Goal: Transaction & Acquisition: Purchase product/service

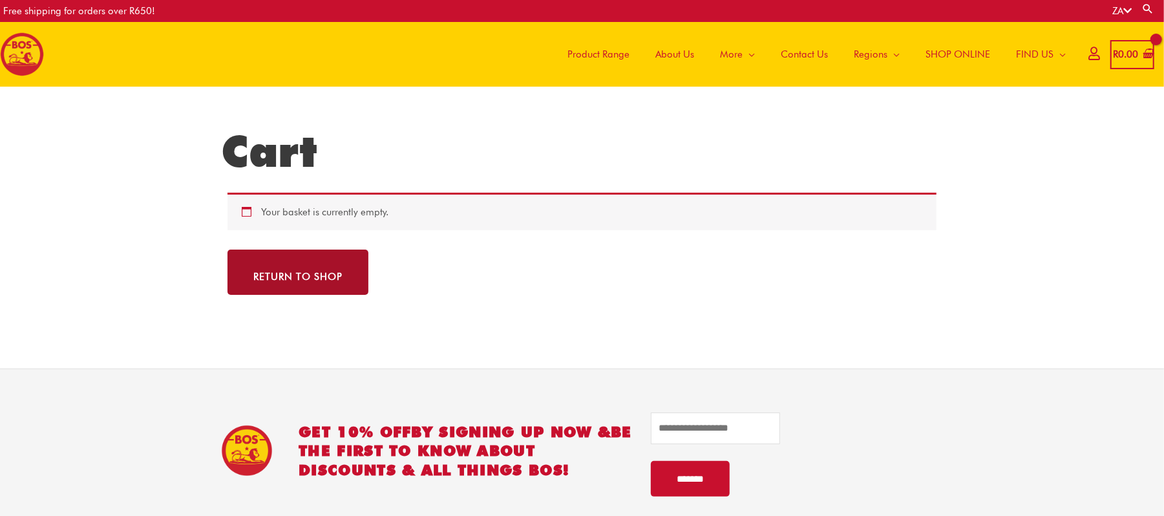
click at [308, 280] on link "Return to shop" at bounding box center [297, 271] width 141 height 45
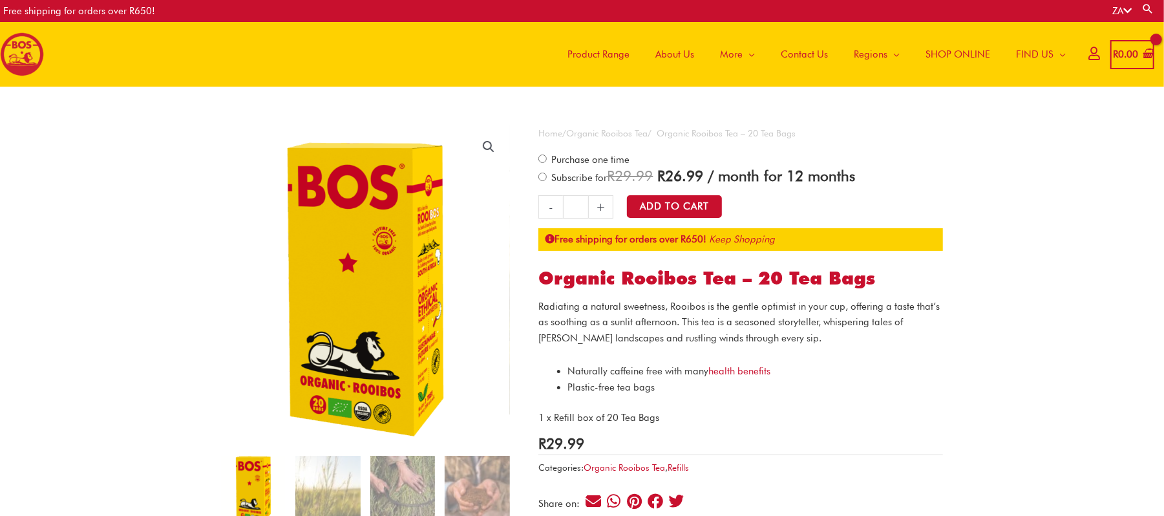
click at [607, 54] on span "Product Range" at bounding box center [598, 54] width 62 height 39
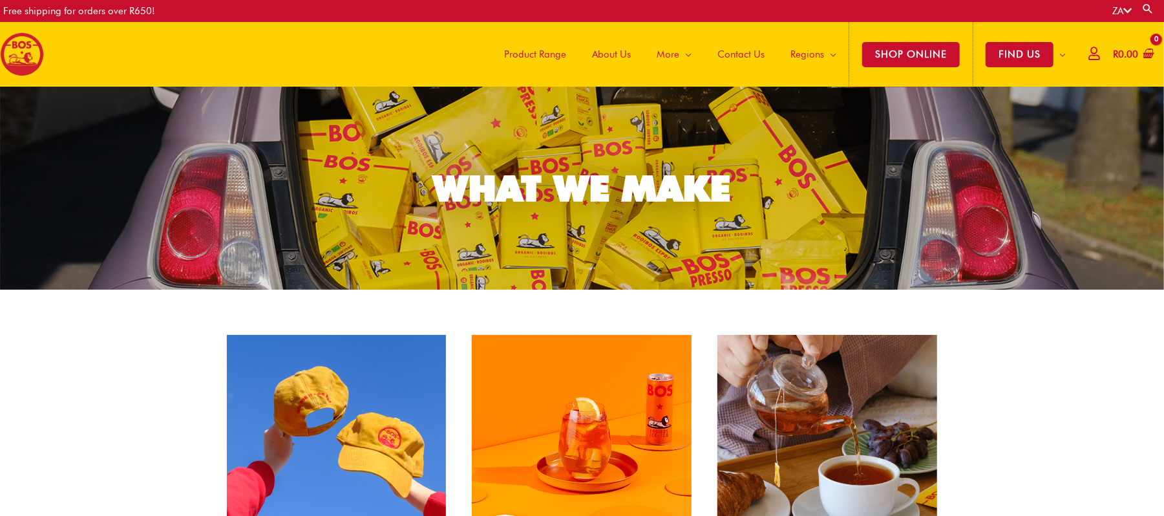
click at [895, 48] on span "SHOP ONLINE" at bounding box center [911, 54] width 98 height 25
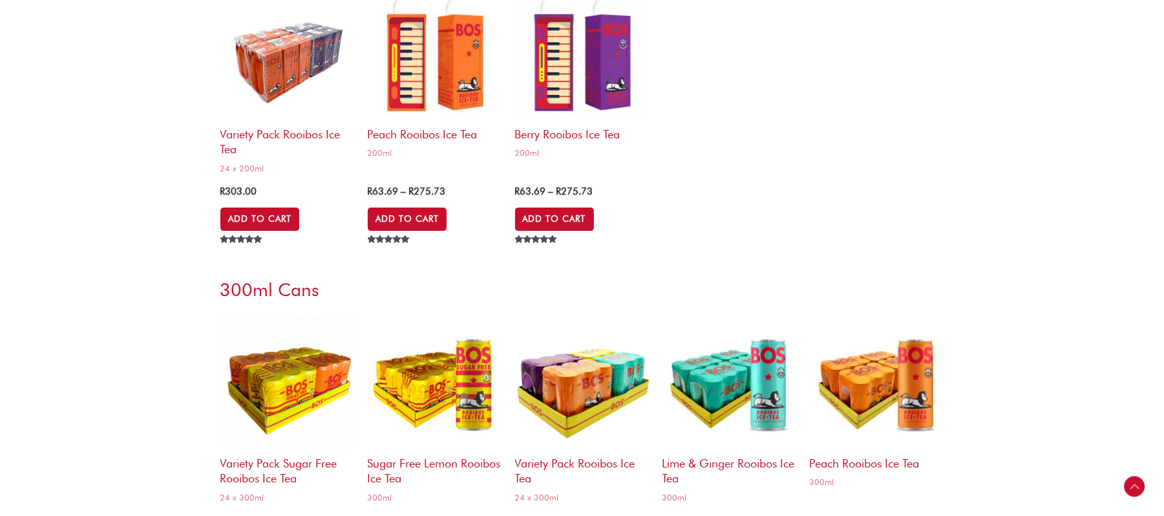
scroll to position [2929, 0]
click at [404, 213] on link "Add to Cart" at bounding box center [408, 217] width 80 height 25
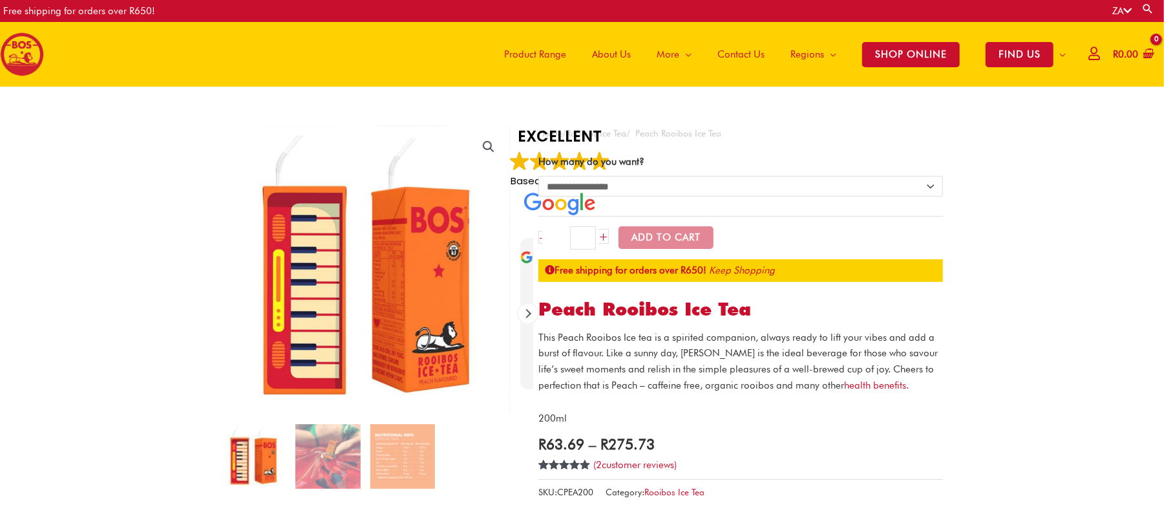
click at [725, 193] on select "**********" at bounding box center [740, 186] width 404 height 21
select select "**********"
click at [538, 176] on select "**********" at bounding box center [740, 186] width 404 height 21
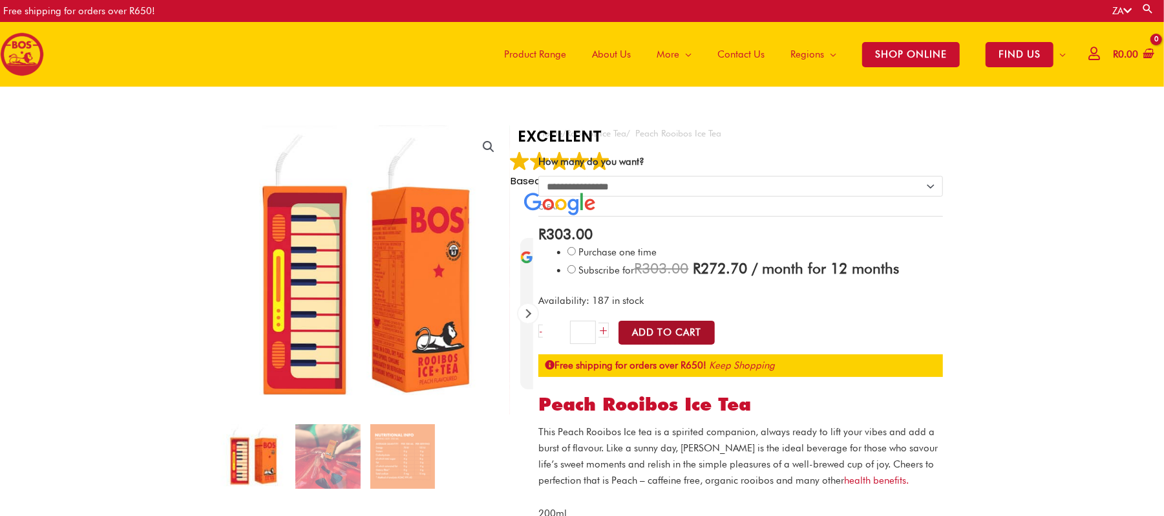
click at [686, 337] on button "Add to Cart" at bounding box center [666, 332] width 96 height 24
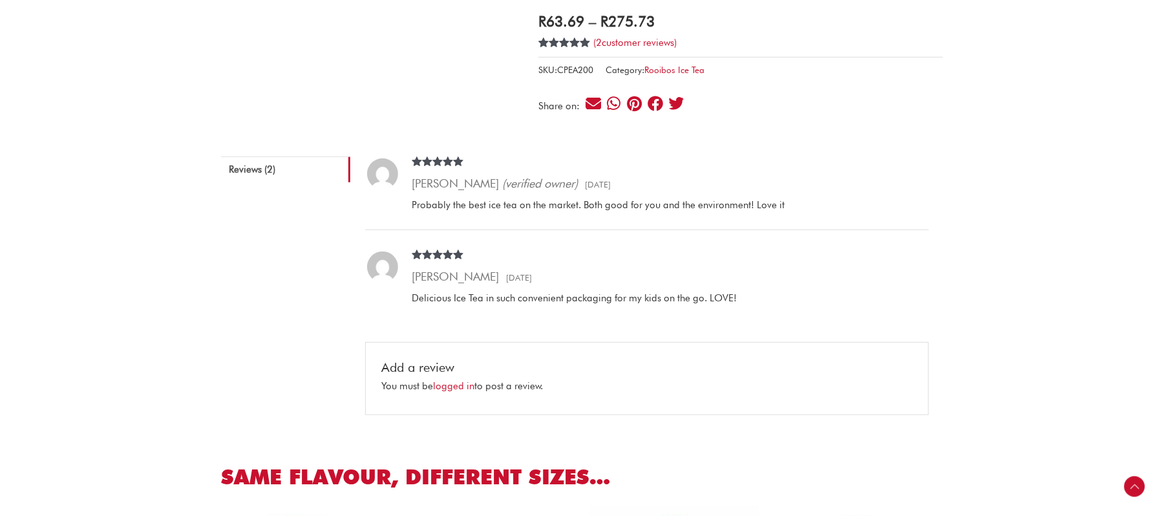
scroll to position [595, 0]
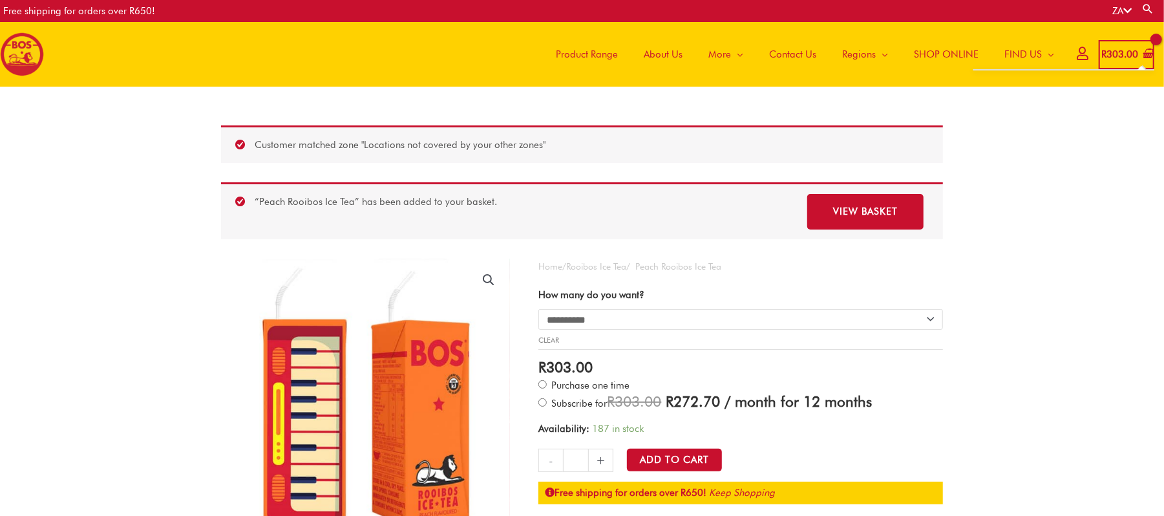
click at [1115, 56] on bdi "R 303.00" at bounding box center [1119, 54] width 37 height 12
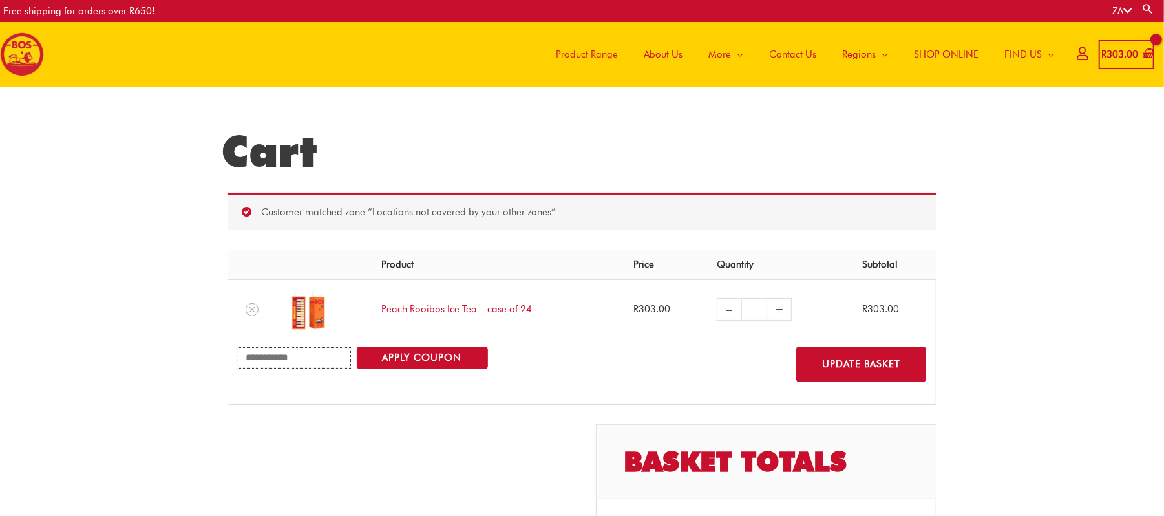
click at [270, 357] on input "Coupon:" at bounding box center [294, 357] width 113 height 21
type input "**********"
click at [425, 357] on button "Apply coupon" at bounding box center [422, 357] width 131 height 23
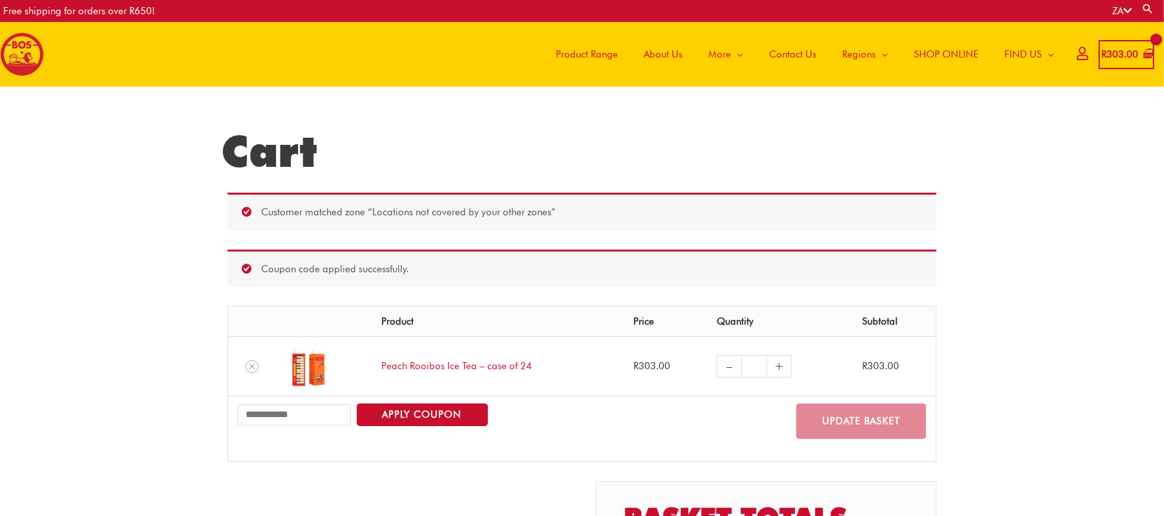
click at [593, 62] on span "Product Range" at bounding box center [587, 54] width 62 height 39
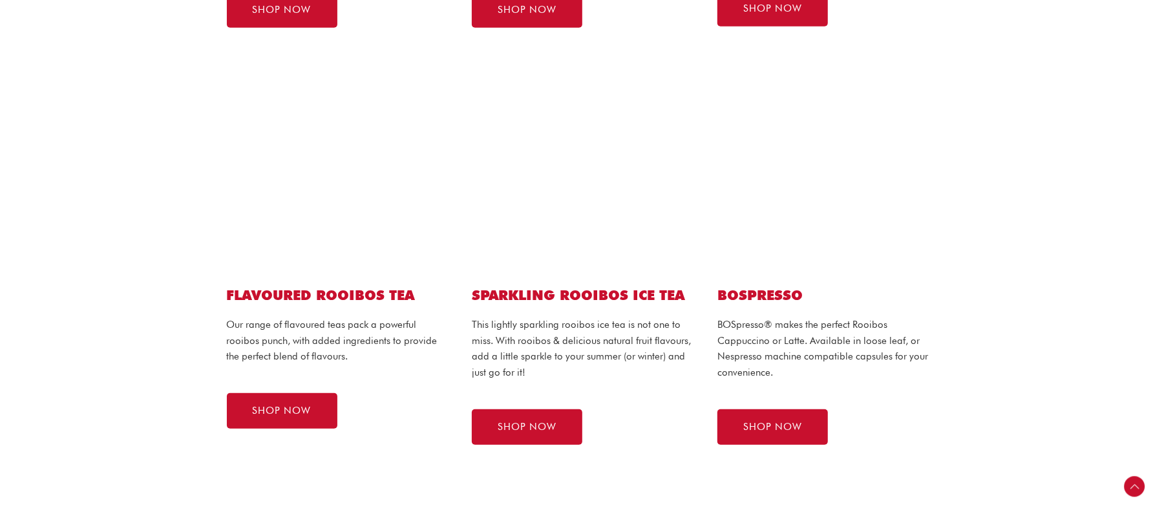
scroll to position [775, 0]
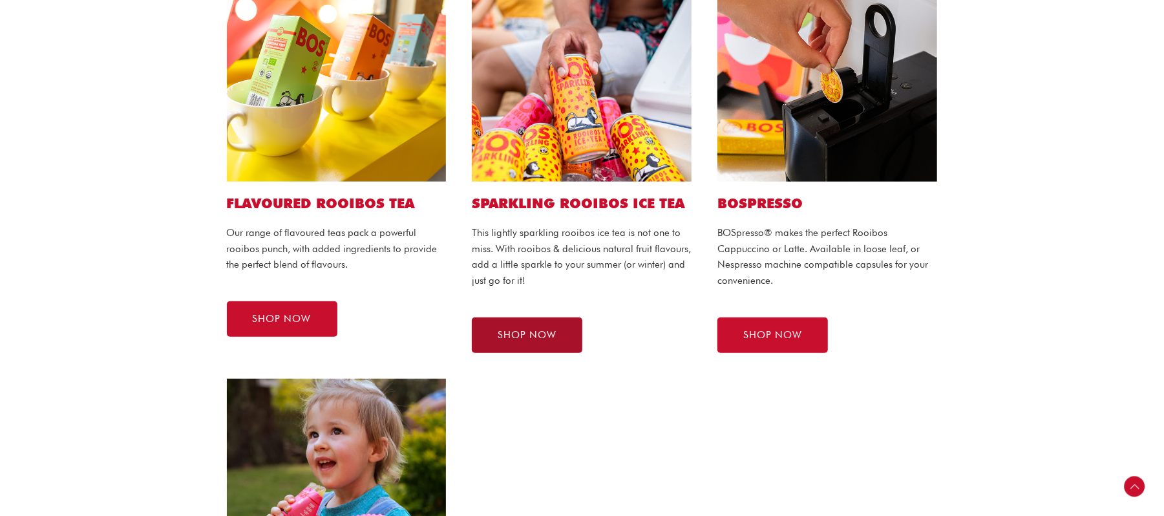
click at [513, 348] on link "SHOP NOW" at bounding box center [527, 335] width 110 height 36
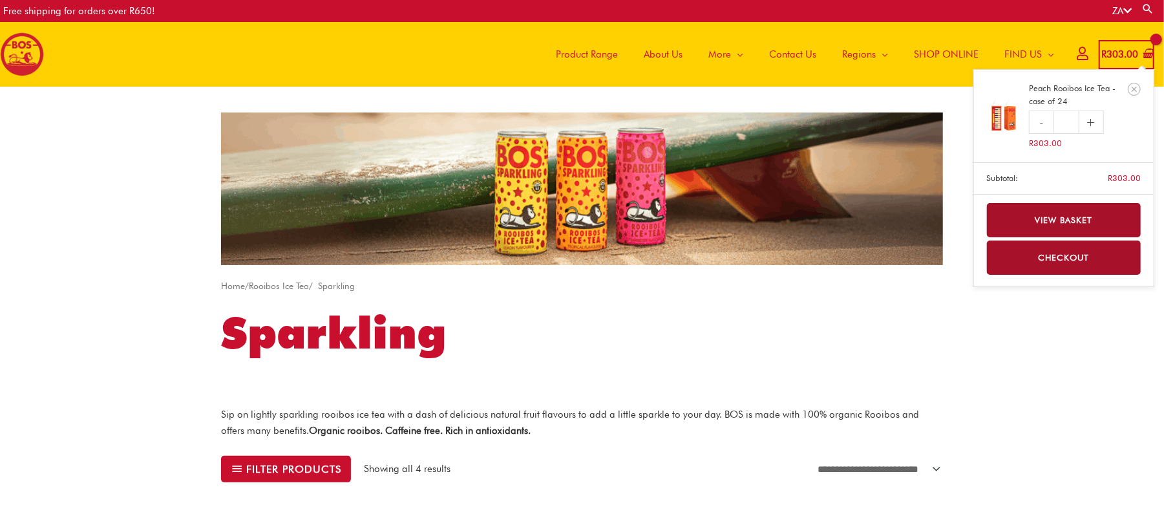
click at [1102, 218] on link "View basket" at bounding box center [1064, 220] width 154 height 34
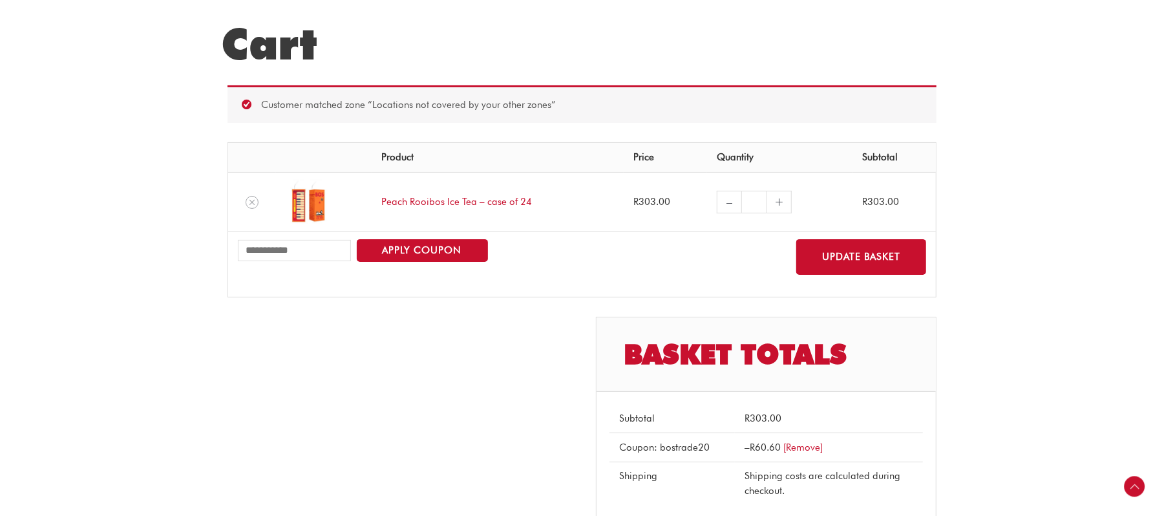
scroll to position [86, 0]
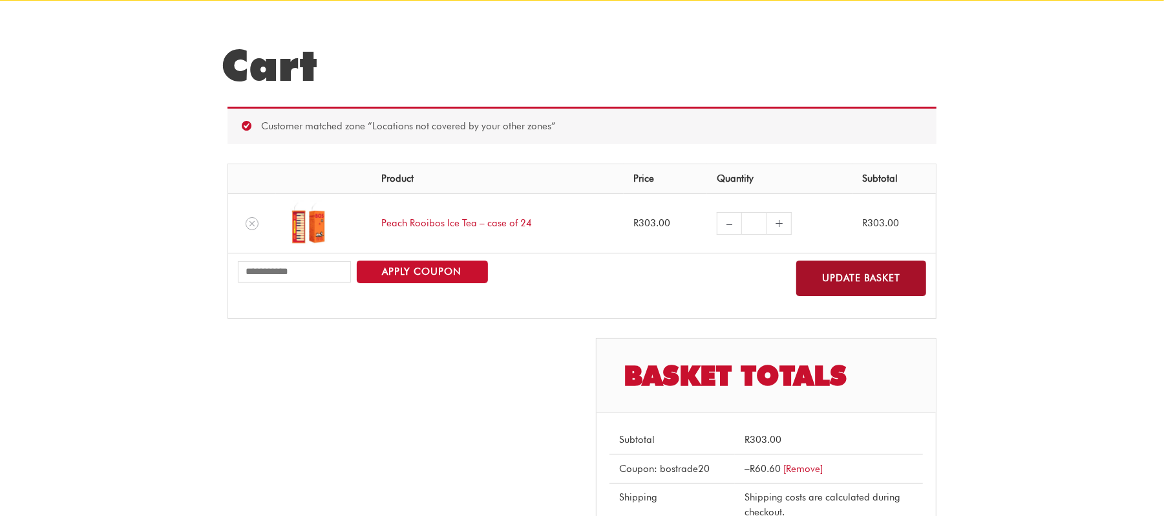
click at [876, 275] on button "Update basket" at bounding box center [861, 278] width 130 height 36
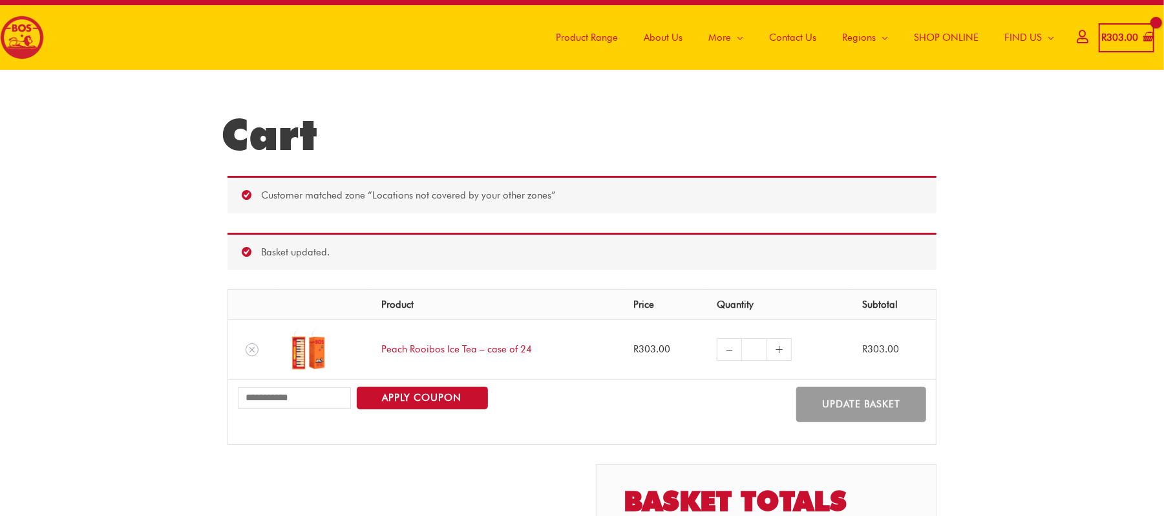
scroll to position [0, 0]
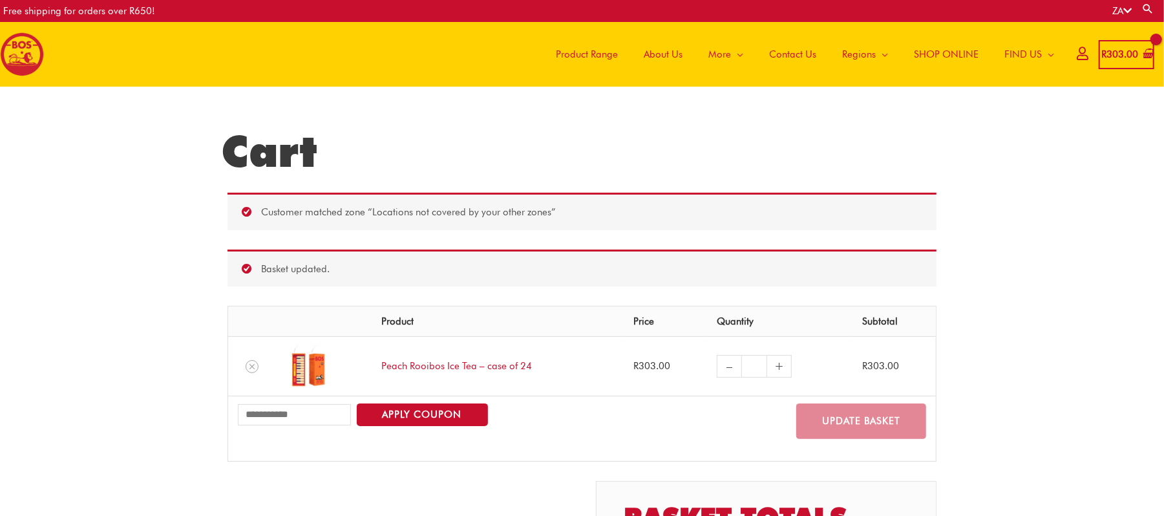
click at [585, 52] on span "Product Range" at bounding box center [587, 54] width 62 height 39
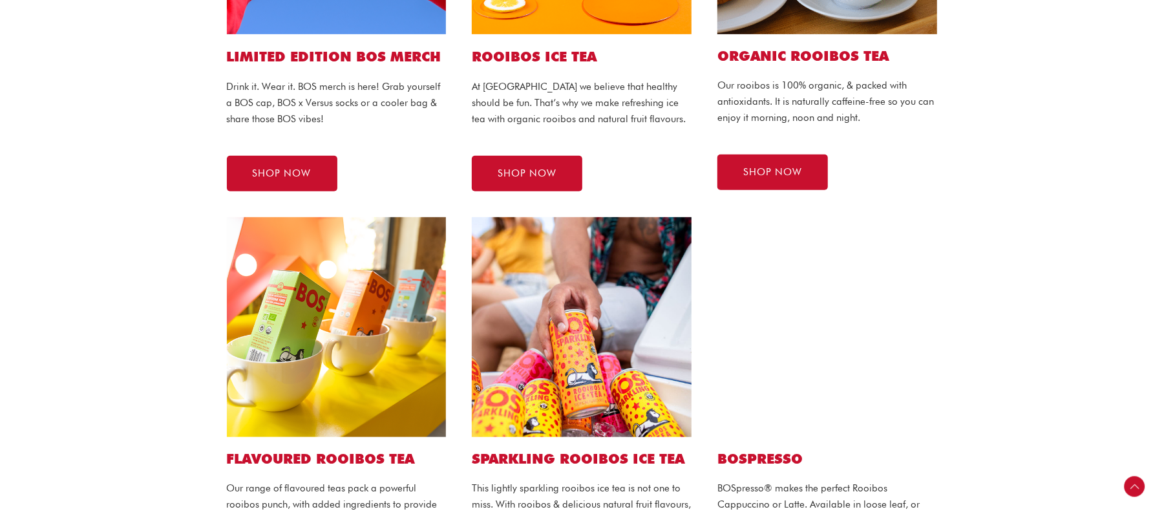
scroll to position [603, 0]
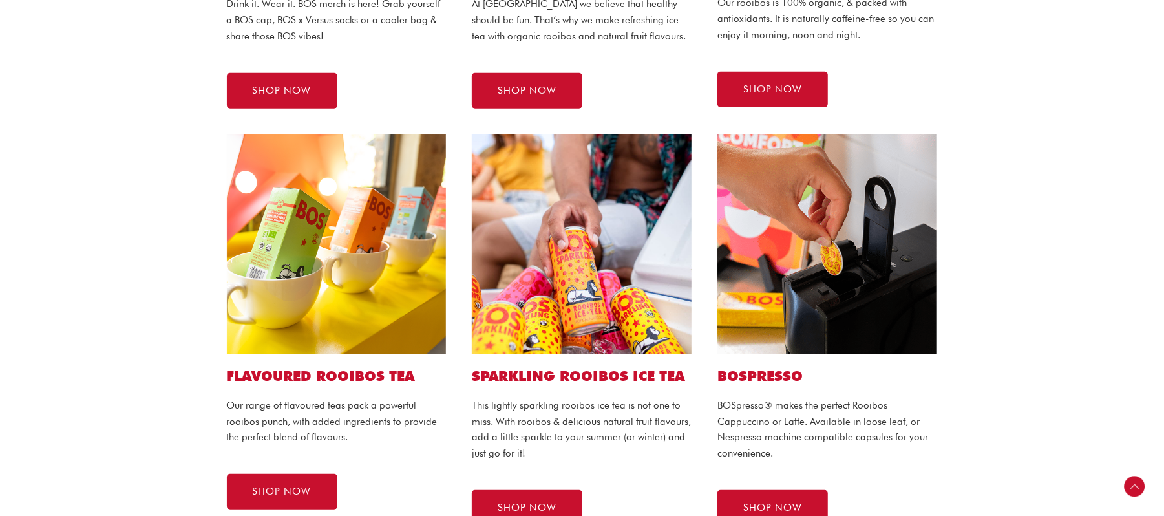
click at [598, 370] on h2 "SPARKLING ROOIBOS ICE TEA" at bounding box center [582, 375] width 220 height 17
click at [607, 255] on img at bounding box center [582, 244] width 220 height 220
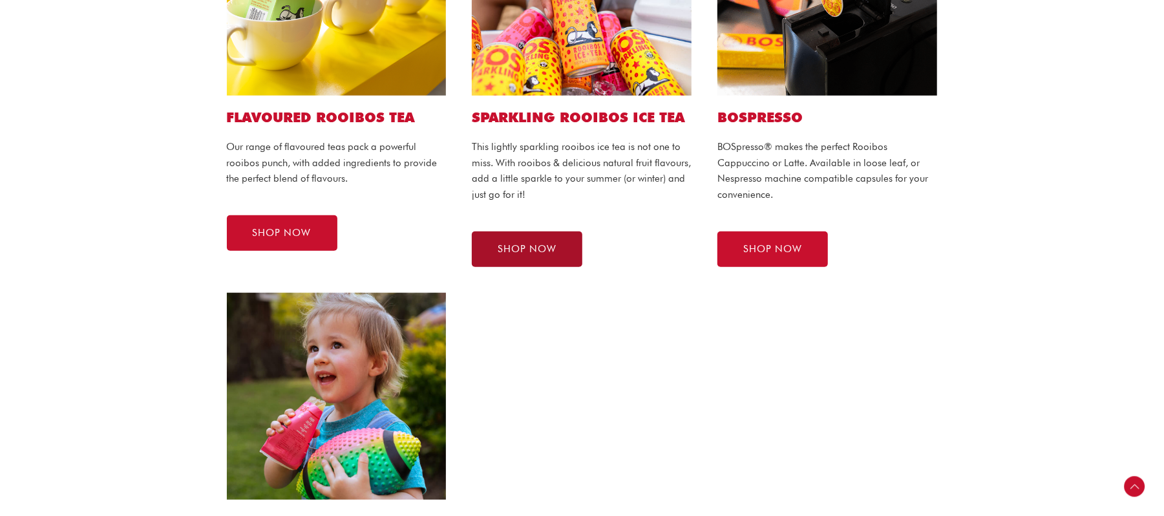
click at [535, 244] on span "SHOP NOW" at bounding box center [526, 249] width 59 height 10
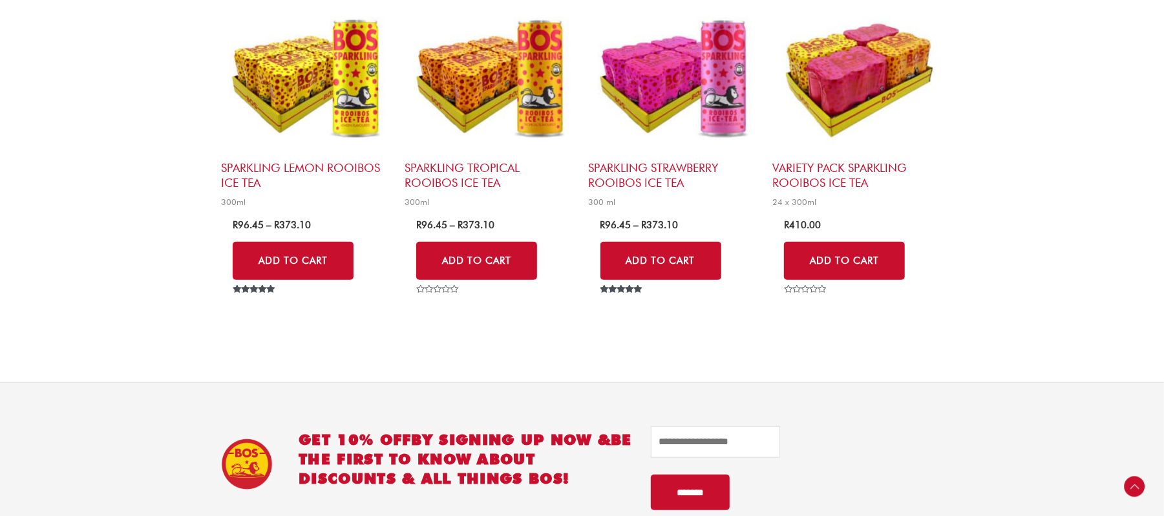
scroll to position [430, 0]
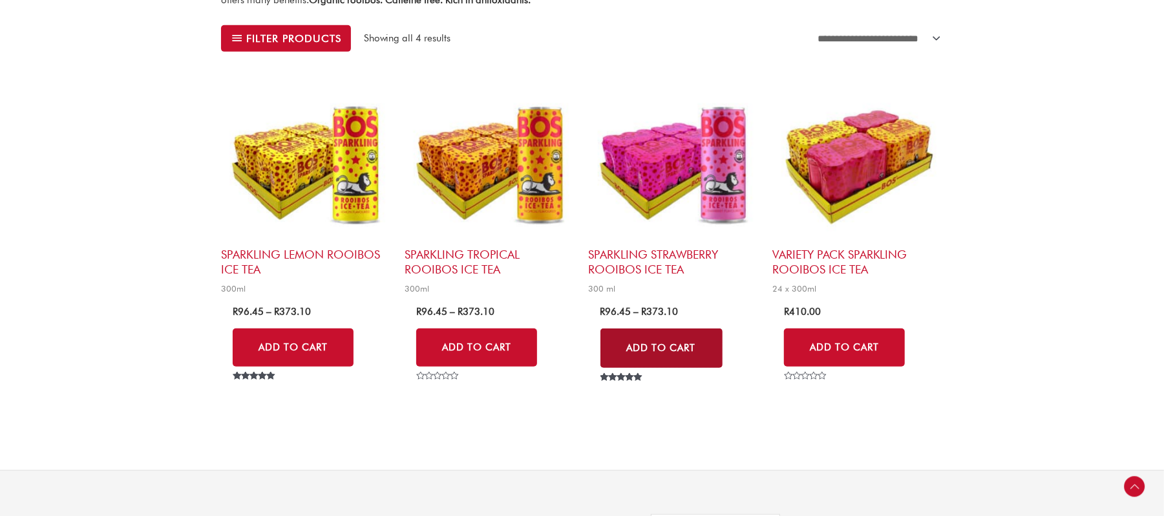
click at [684, 350] on link "Add to Cart" at bounding box center [661, 348] width 122 height 40
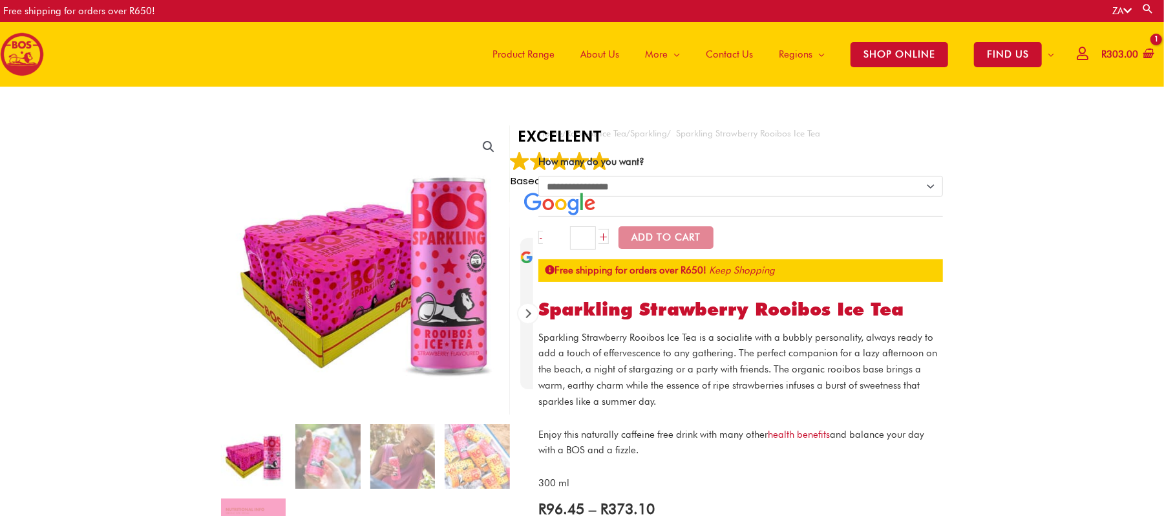
click at [618, 183] on select "**********" at bounding box center [740, 186] width 404 height 21
select select "**********"
click at [538, 176] on select "**********" at bounding box center [740, 186] width 404 height 21
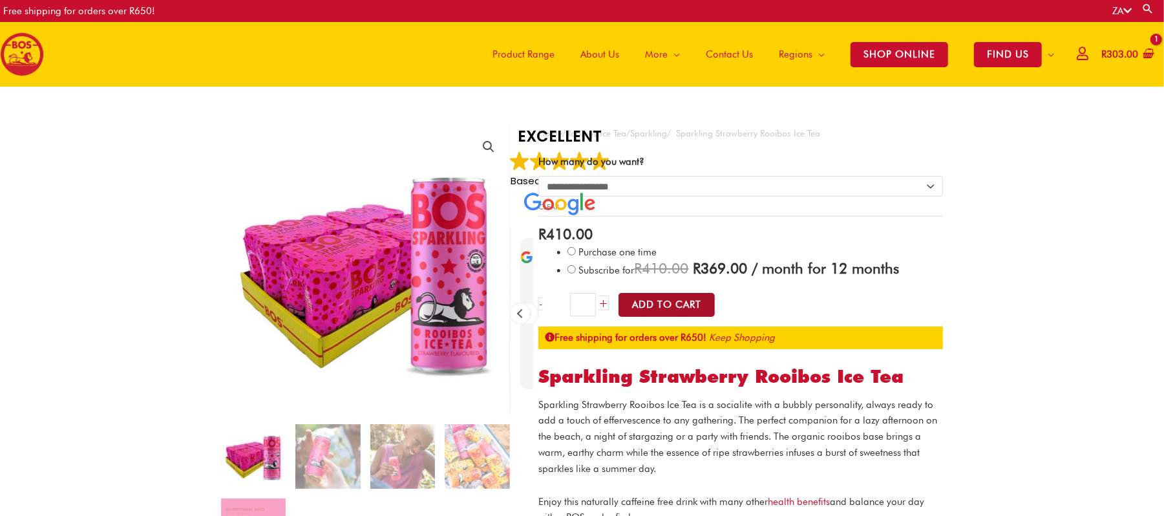
click at [663, 298] on button "Add to Cart" at bounding box center [666, 305] width 96 height 24
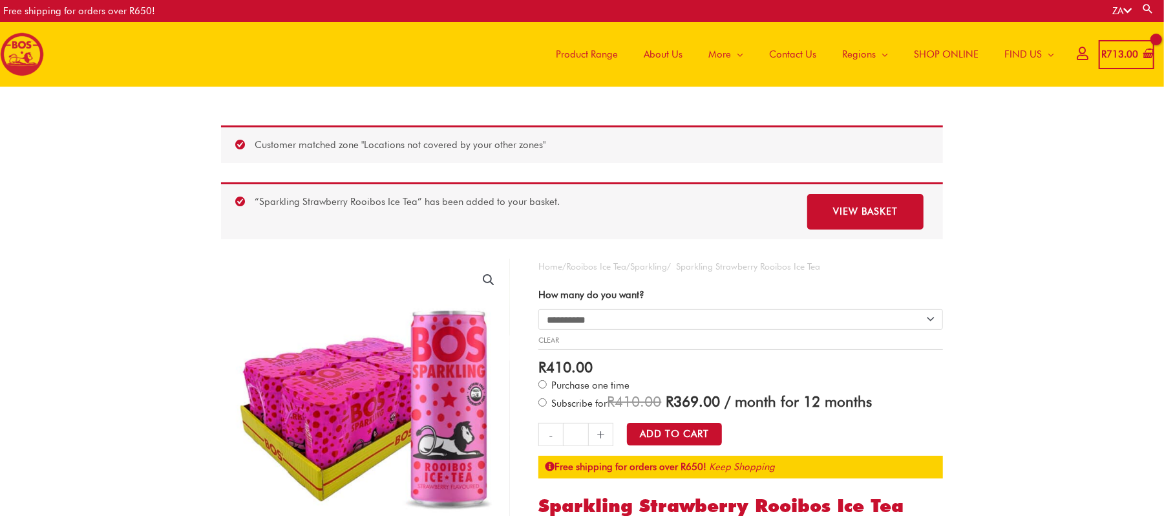
scroll to position [172, 0]
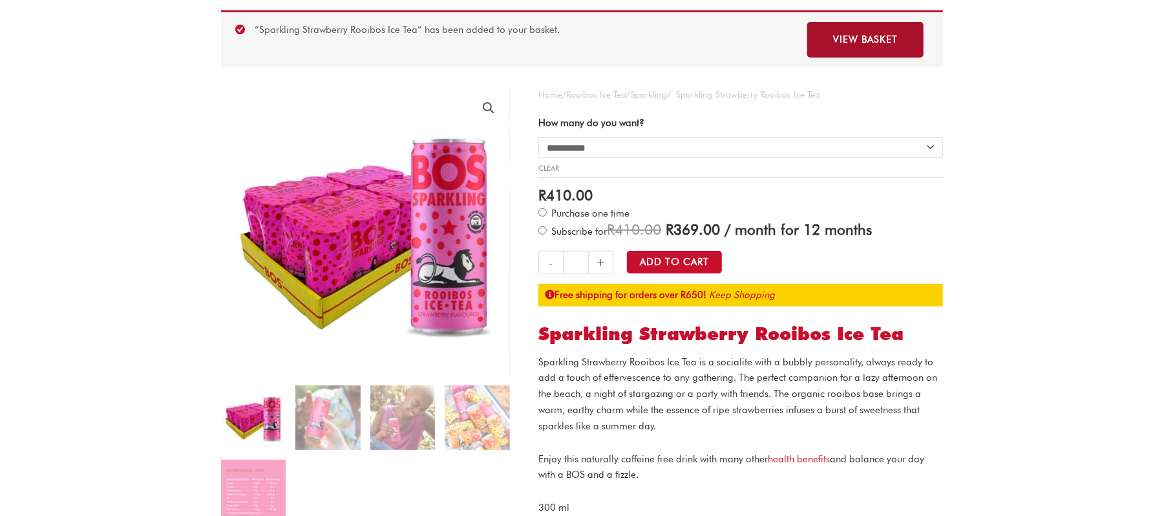
click at [857, 32] on link "View basket" at bounding box center [865, 40] width 116 height 36
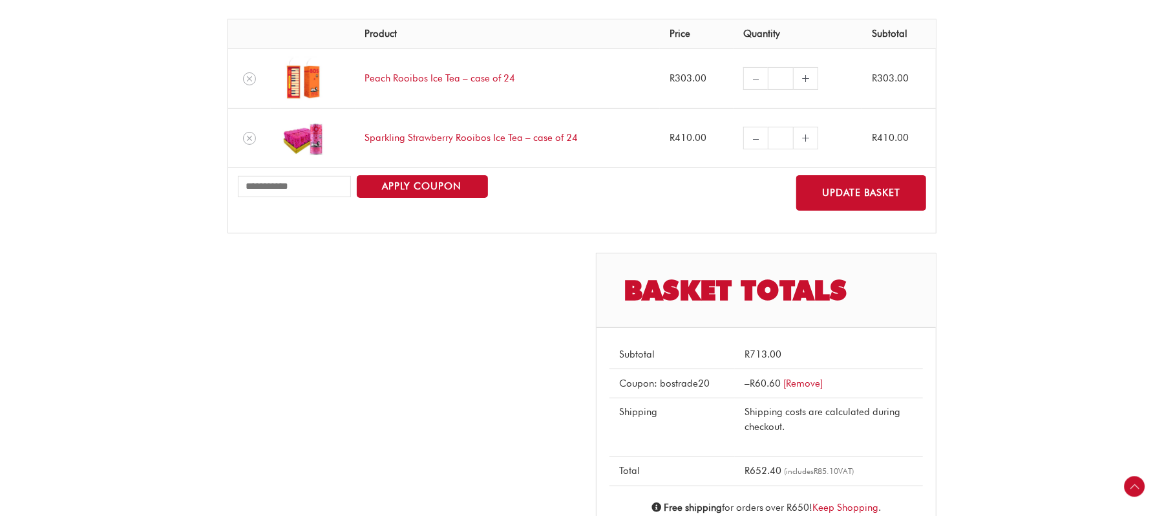
scroll to position [258, 0]
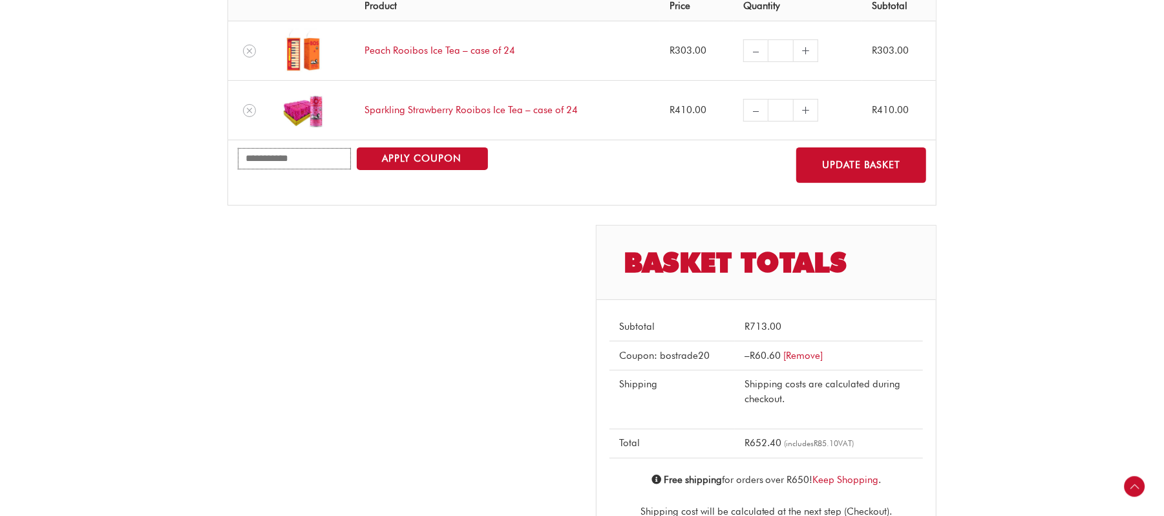
click at [290, 161] on input "Coupon:" at bounding box center [294, 158] width 113 height 21
type input "**********"
click at [439, 158] on button "Apply coupon" at bounding box center [422, 158] width 131 height 23
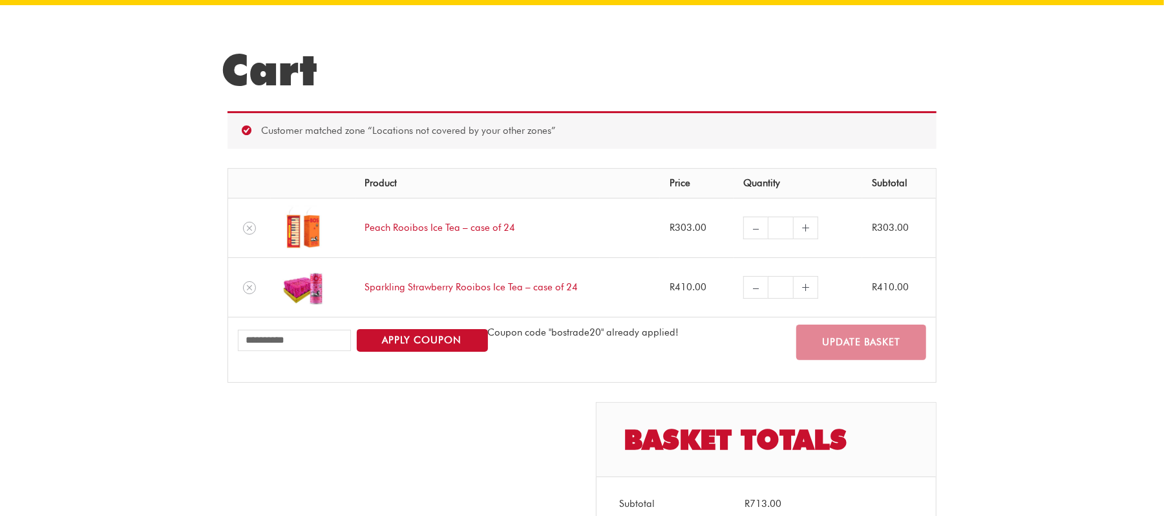
scroll to position [41, 0]
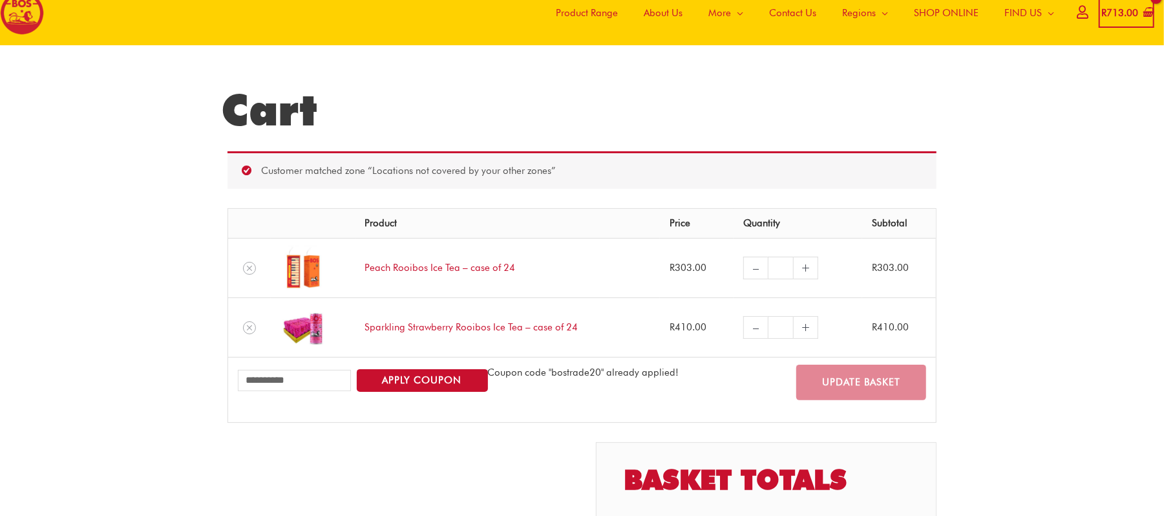
click at [749, 267] on link "–" at bounding box center [755, 267] width 25 height 23
click at [510, 256] on td "Peach Rooibos Ice Tea – case of 24" at bounding box center [507, 267] width 305 height 59
click at [478, 267] on link "Peach Rooibos Ice Tea – case of 24" at bounding box center [440, 268] width 151 height 12
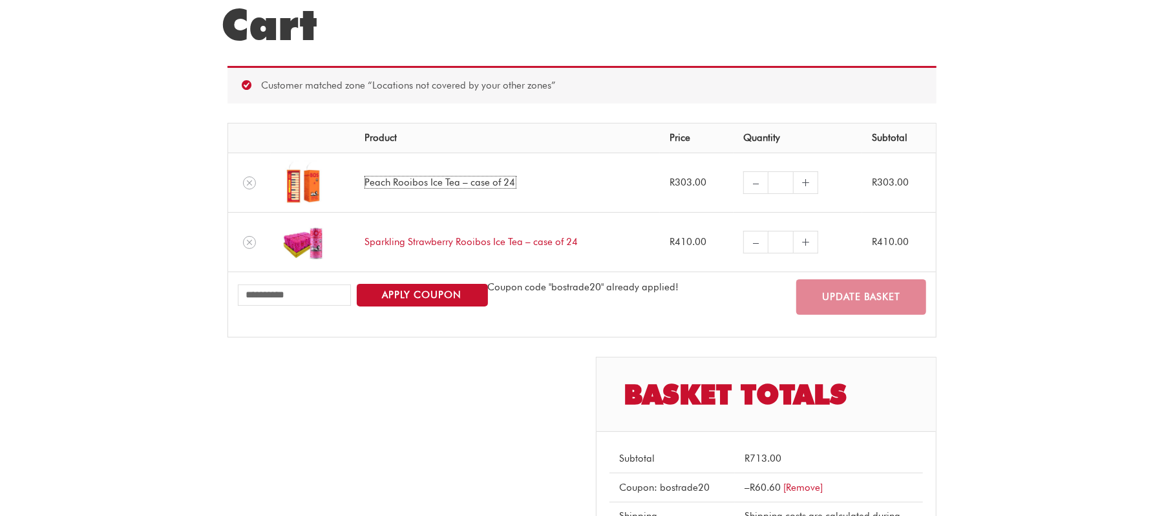
scroll to position [127, 0]
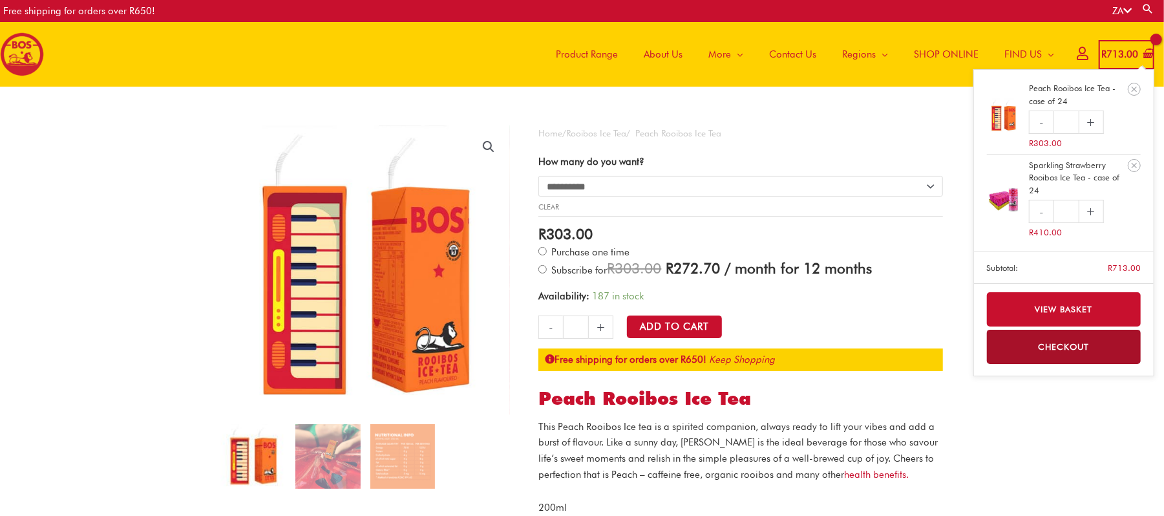
click at [1118, 47] on span "R 713.00" at bounding box center [1119, 54] width 39 height 26
click at [1133, 91] on icon "Remove Peach Rooibos Ice Tea - case of 24 from cart" at bounding box center [1133, 89] width 9 height 9
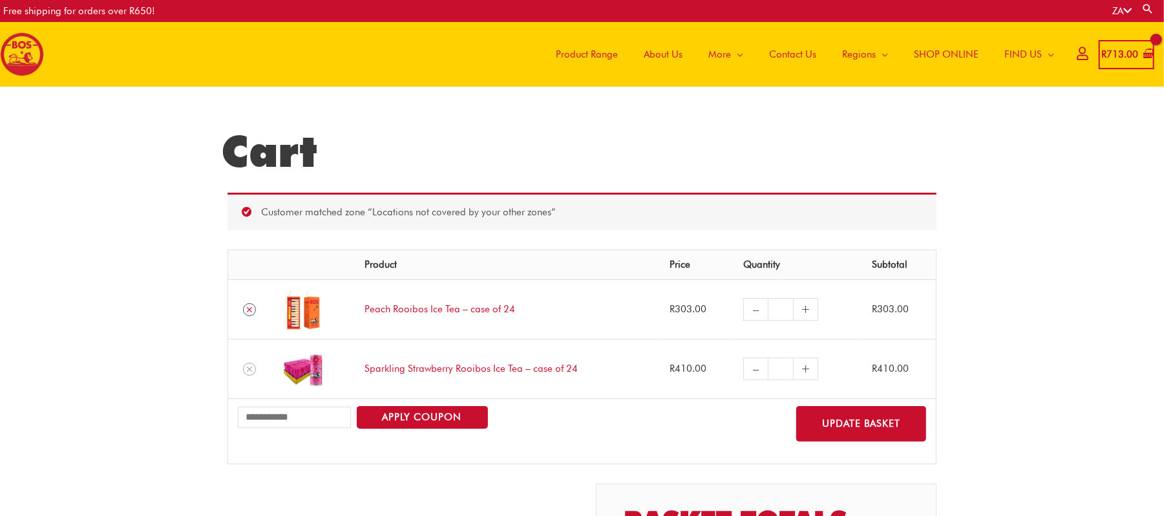
click at [252, 315] on link "Remove Peach Rooibos Ice Tea - case of 24 from cart" at bounding box center [249, 309] width 13 height 13
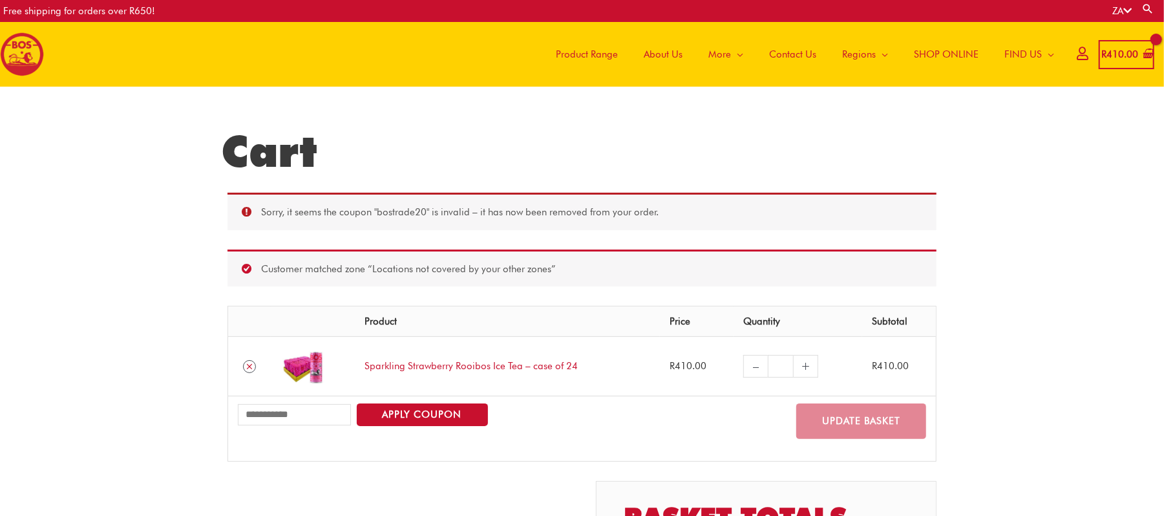
click at [249, 370] on icon "Remove Sparkling Strawberry Rooibos Ice Tea - case of 24 from cart" at bounding box center [249, 366] width 9 height 9
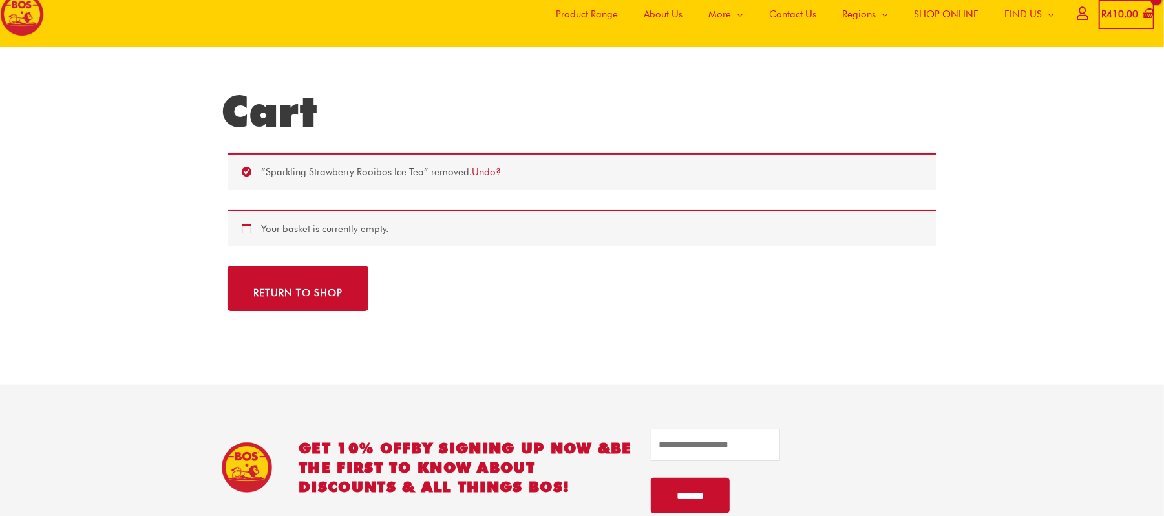
scroll to position [127, 0]
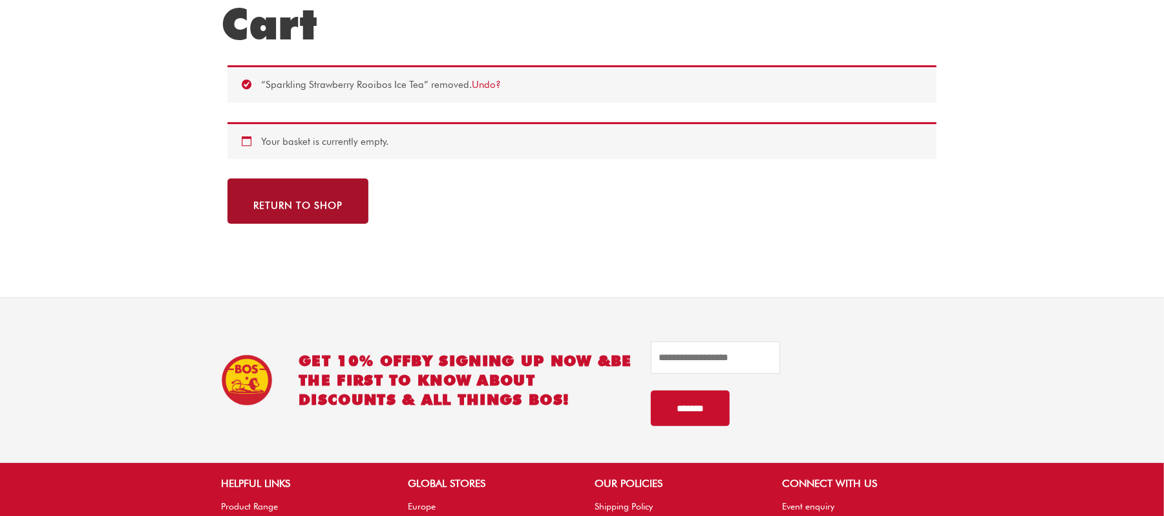
click at [320, 183] on link "Return to shop" at bounding box center [297, 200] width 141 height 45
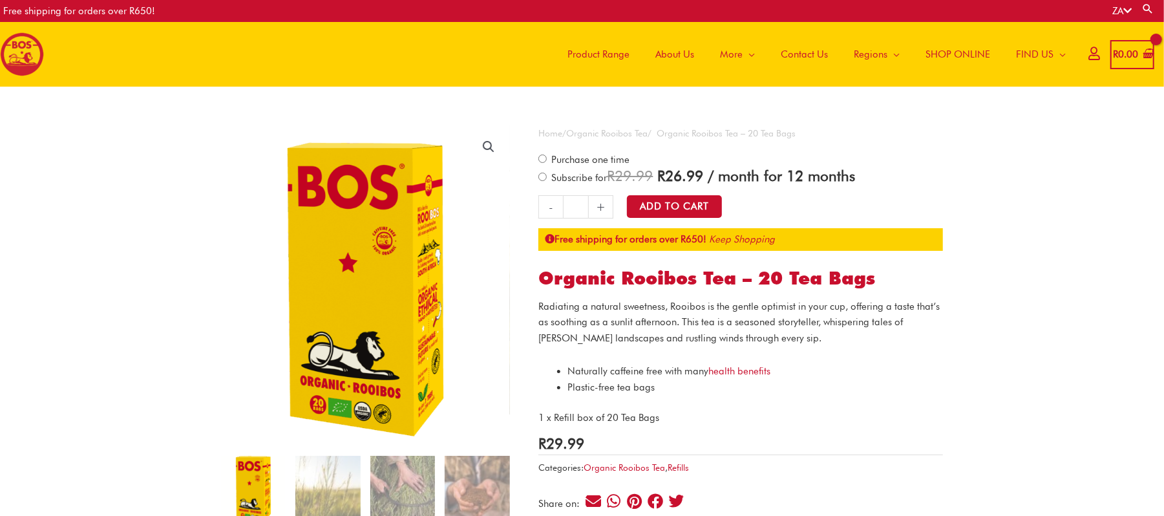
click at [616, 53] on span "Product Range" at bounding box center [598, 54] width 62 height 39
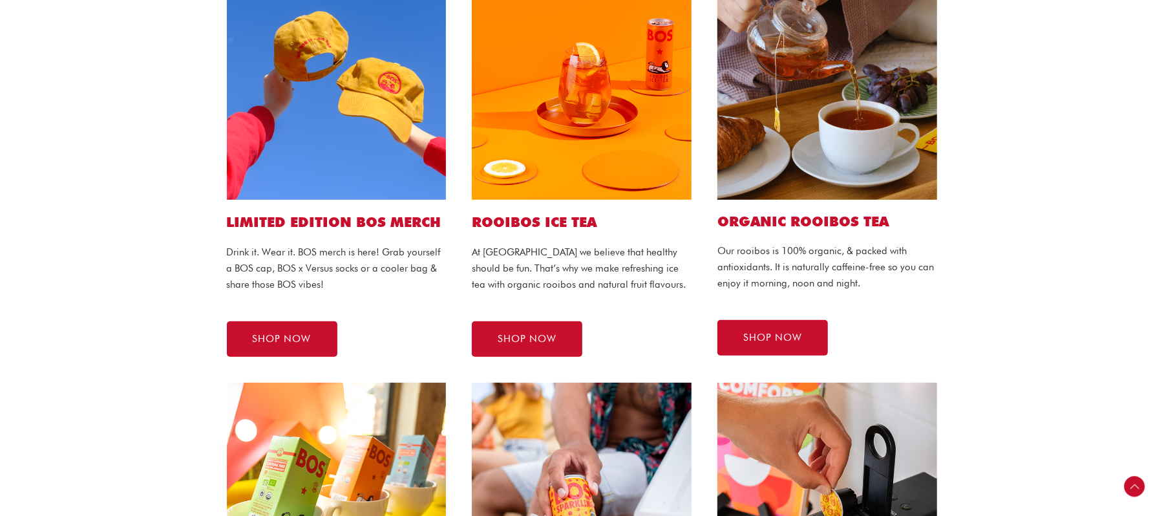
scroll to position [344, 0]
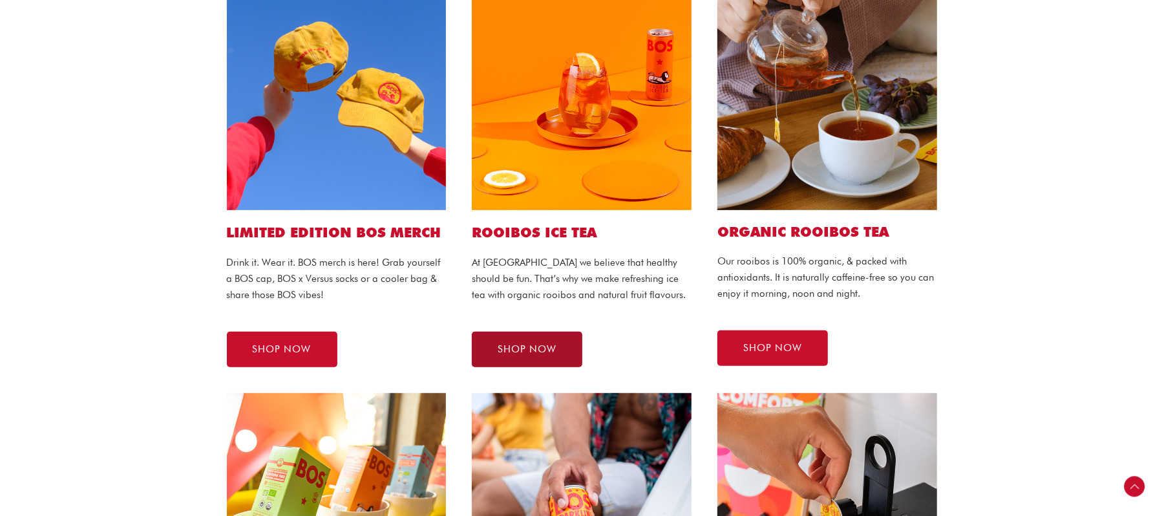
click at [562, 347] on link "SHOP NOW" at bounding box center [527, 349] width 110 height 36
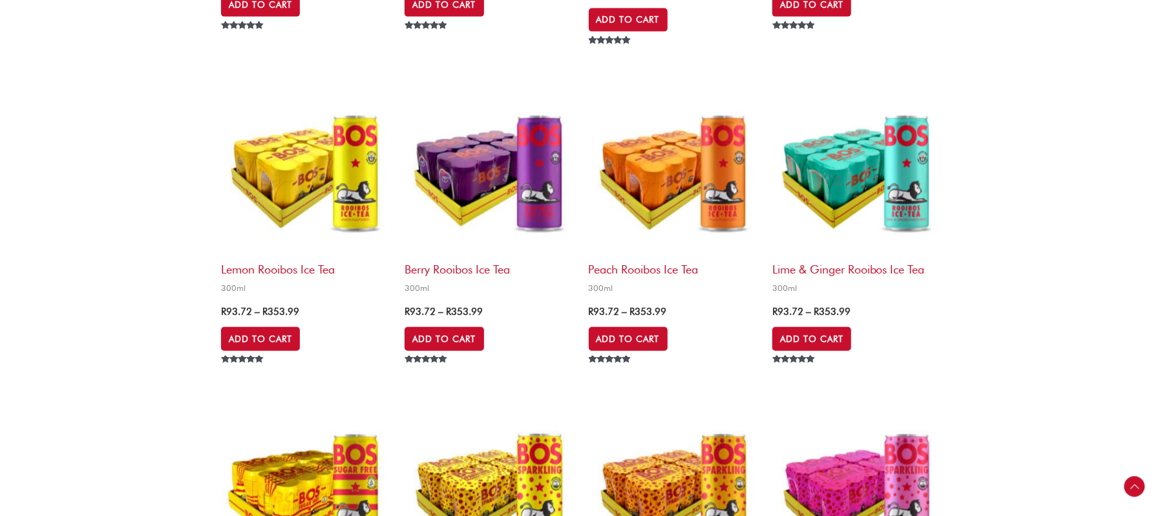
scroll to position [1464, 0]
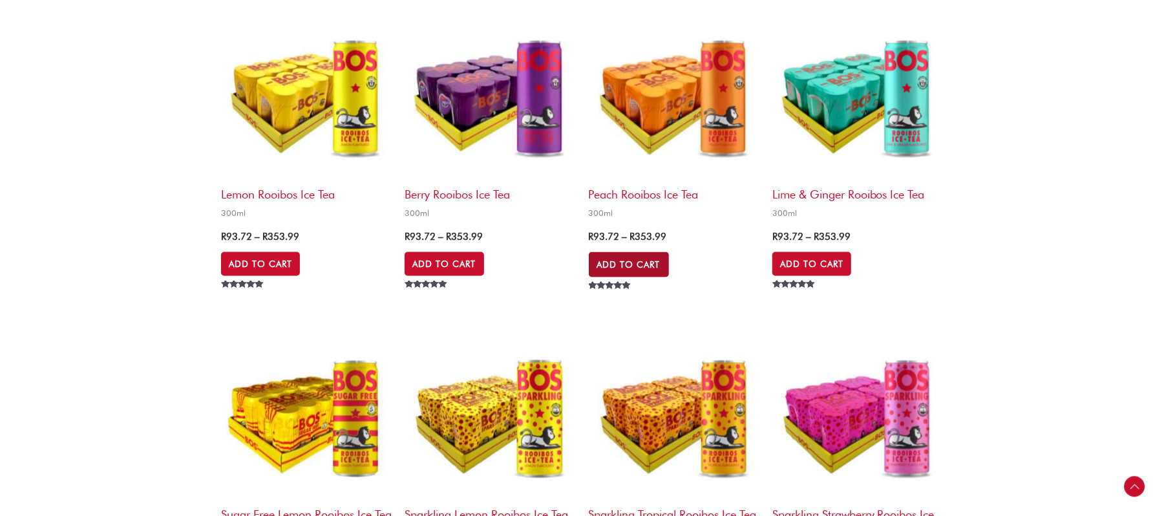
click at [623, 257] on link "Add to Cart" at bounding box center [629, 264] width 80 height 25
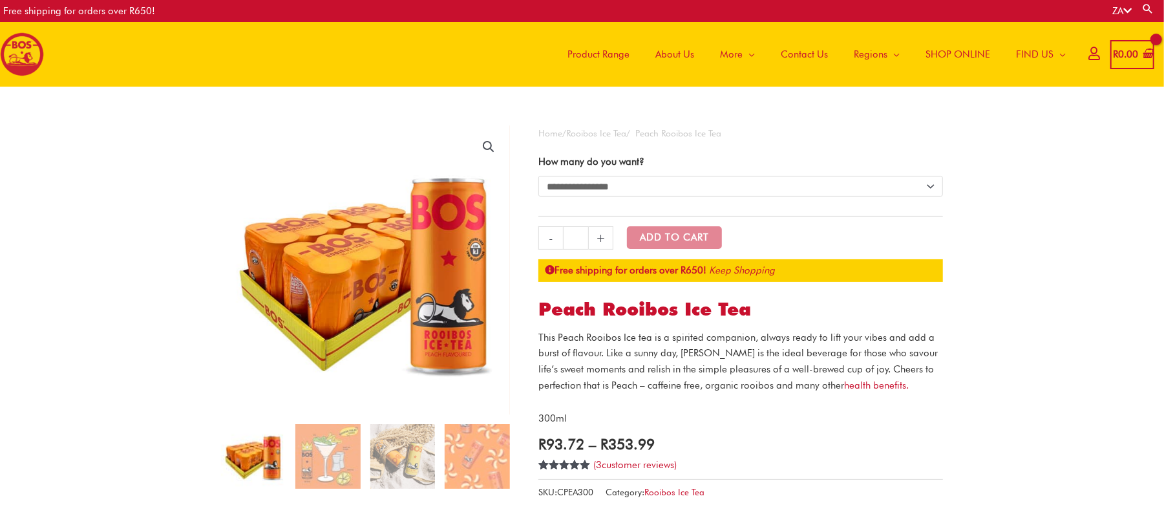
select select "**********"
click at [538, 176] on select "**********" at bounding box center [740, 186] width 404 height 21
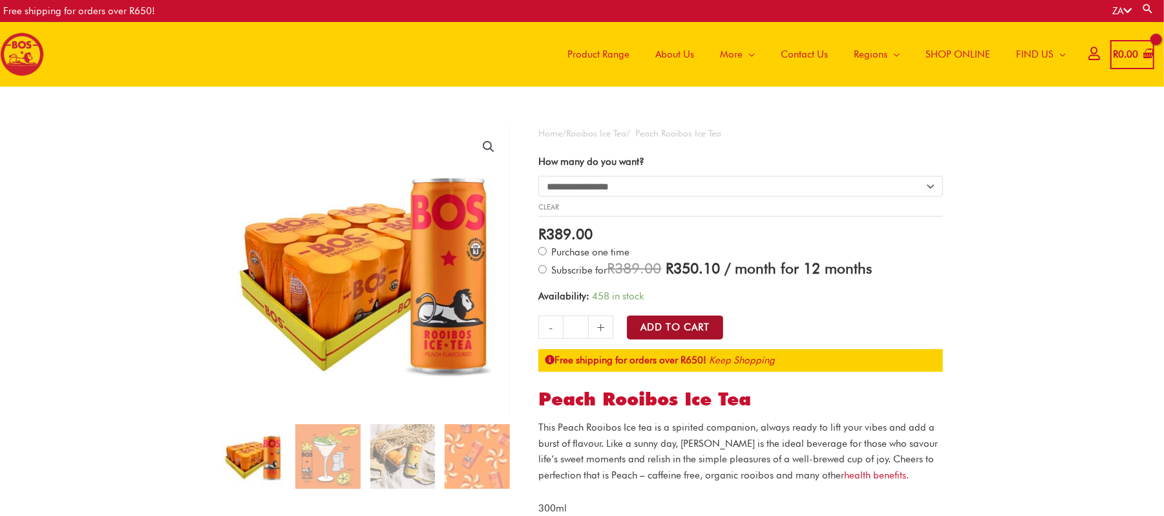
click at [685, 329] on button "Add to Cart" at bounding box center [675, 327] width 96 height 24
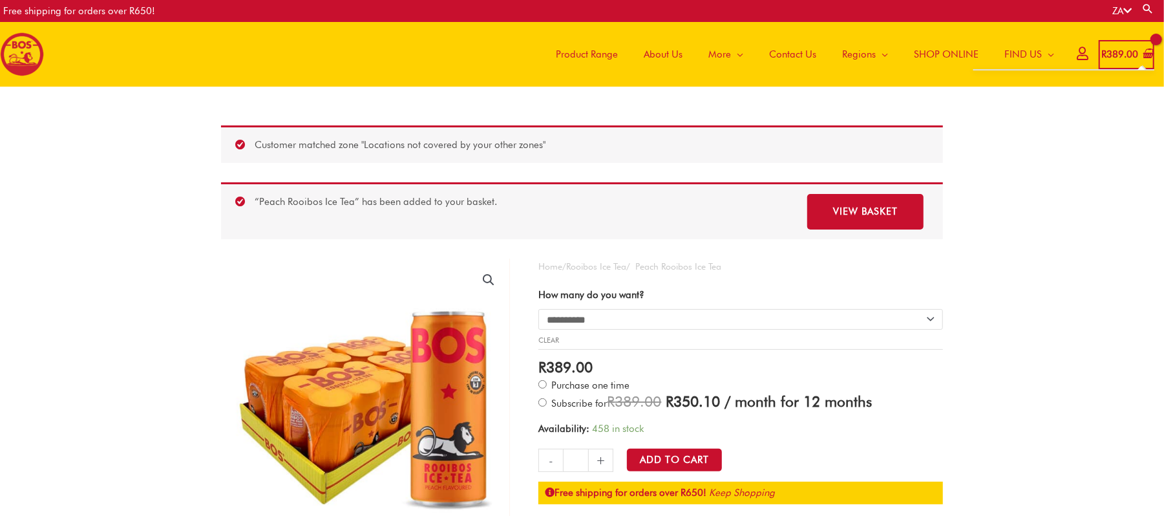
click at [1125, 43] on span "R 389.00" at bounding box center [1119, 54] width 39 height 26
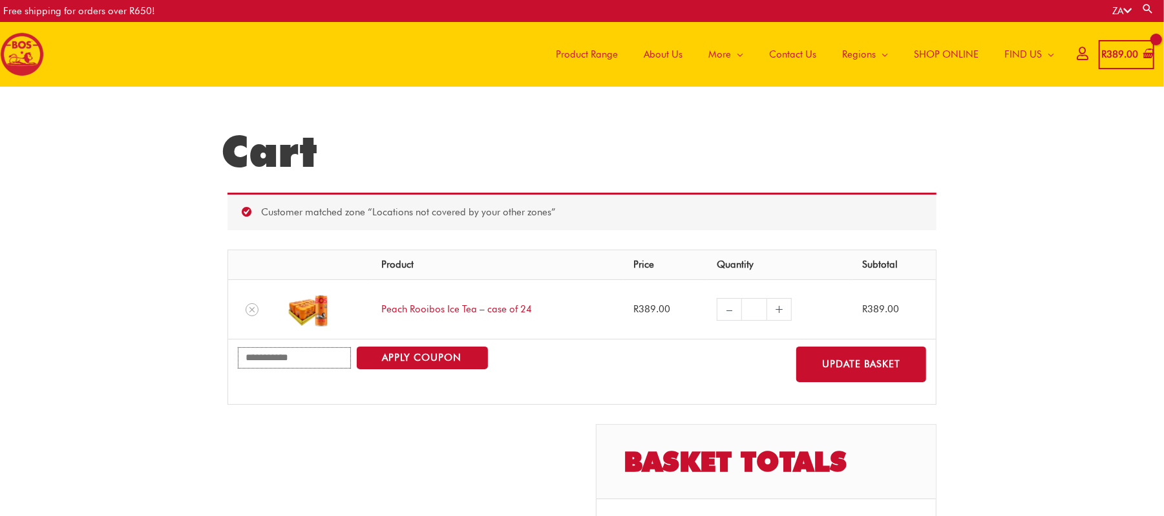
click at [277, 368] on input "Coupon:" at bounding box center [294, 357] width 113 height 21
type input "**********"
click at [386, 355] on button "Apply coupon" at bounding box center [422, 357] width 131 height 23
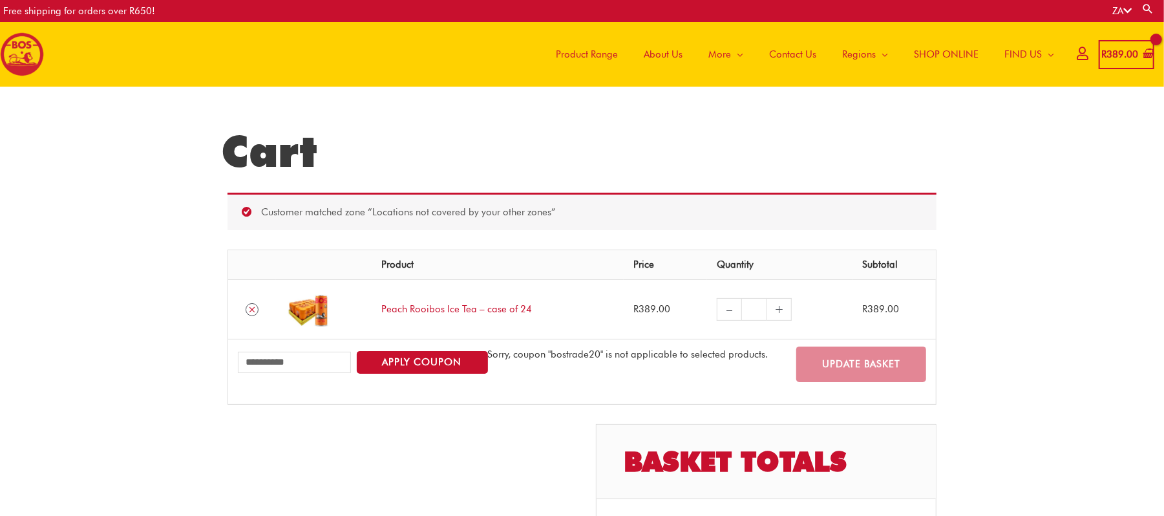
click at [251, 311] on icon "Remove Peach Rooibos Ice Tea - case of 24 from cart" at bounding box center [251, 309] width 9 height 9
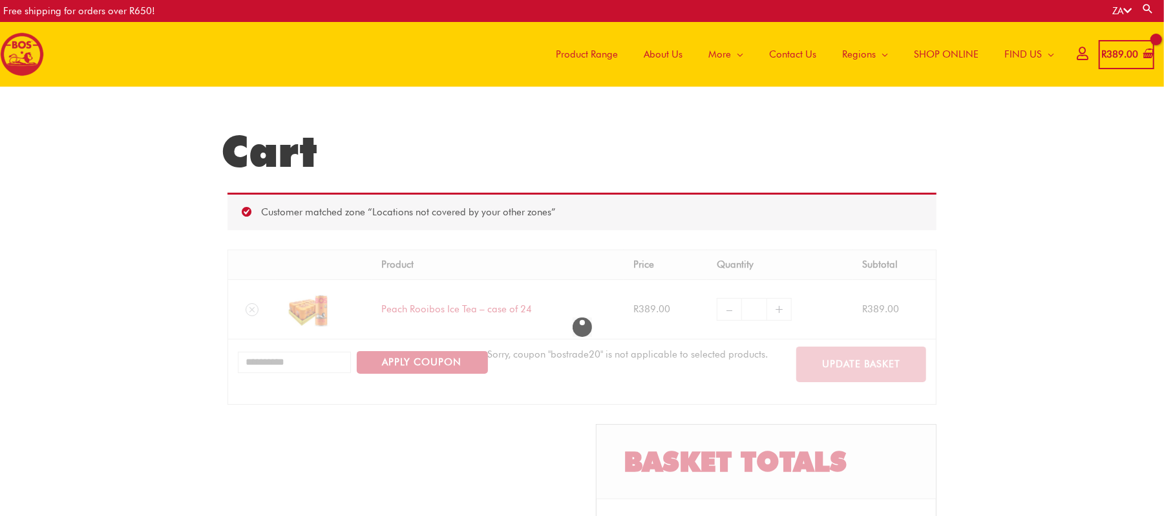
click at [587, 53] on span "Product Range" at bounding box center [587, 54] width 62 height 39
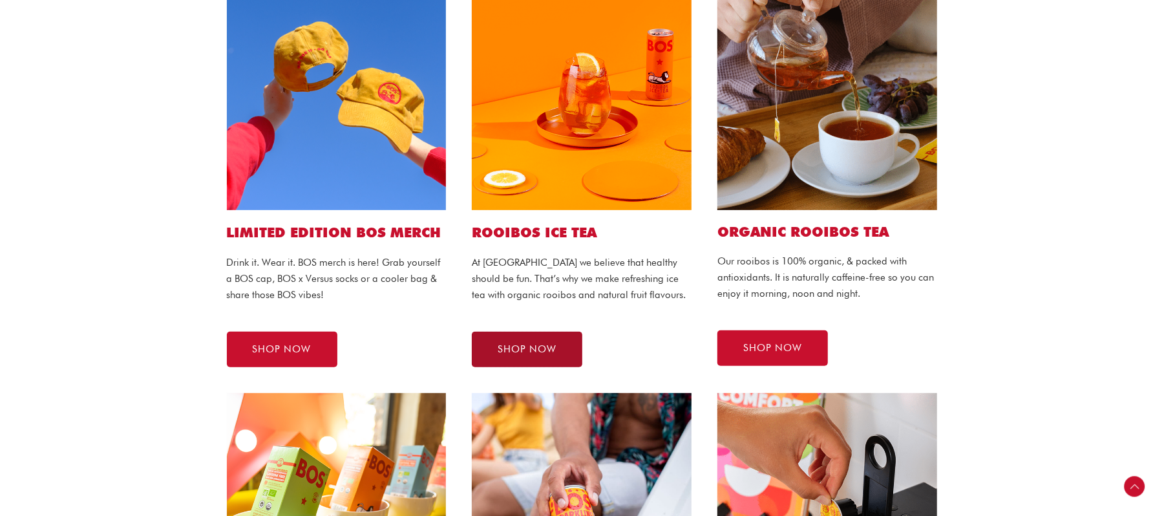
click at [530, 336] on link "SHOP NOW" at bounding box center [527, 349] width 110 height 36
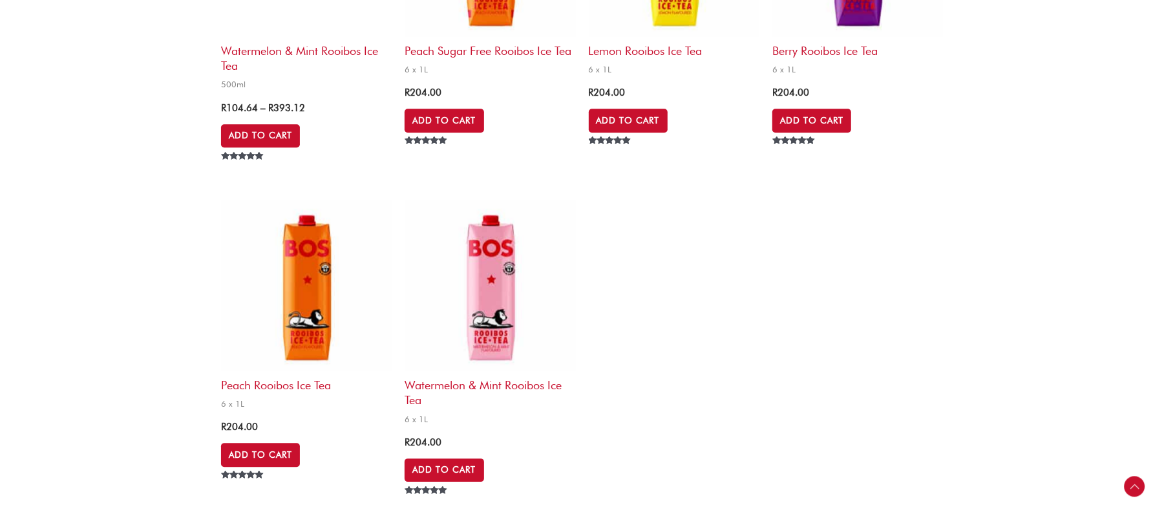
scroll to position [2670, 0]
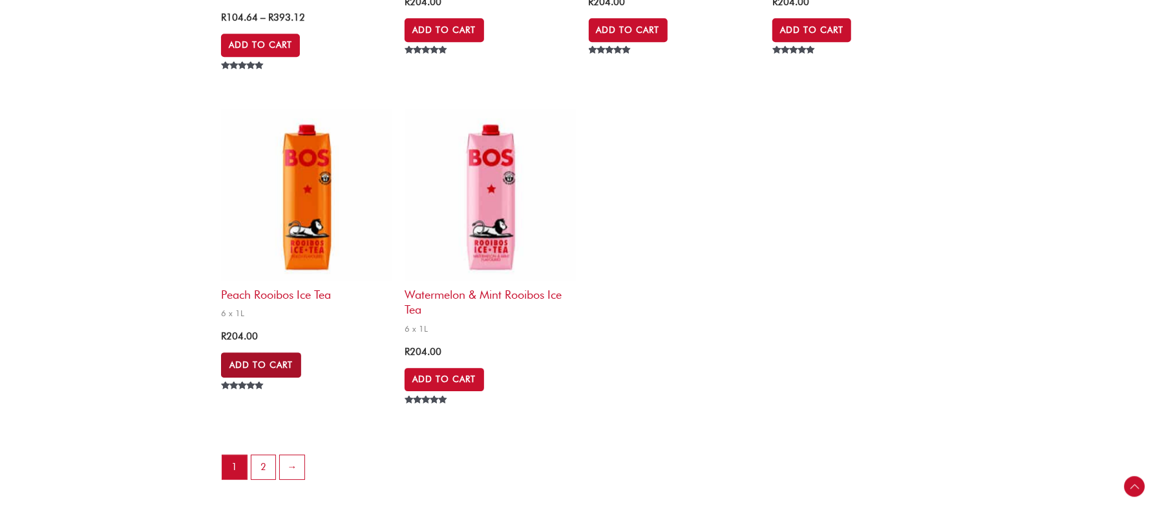
click at [251, 363] on link "Add to Cart" at bounding box center [261, 364] width 80 height 25
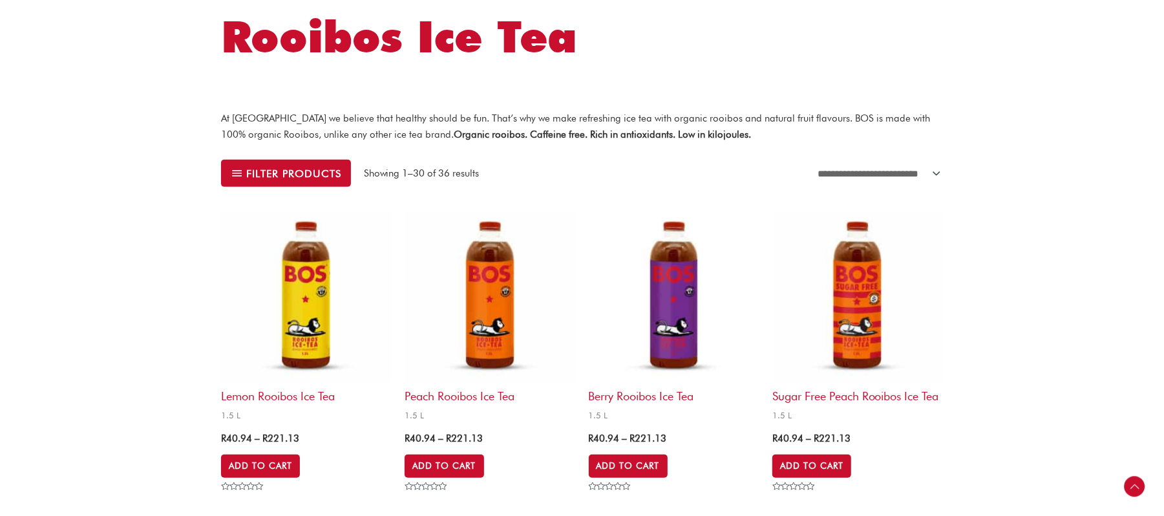
scroll to position [0, 0]
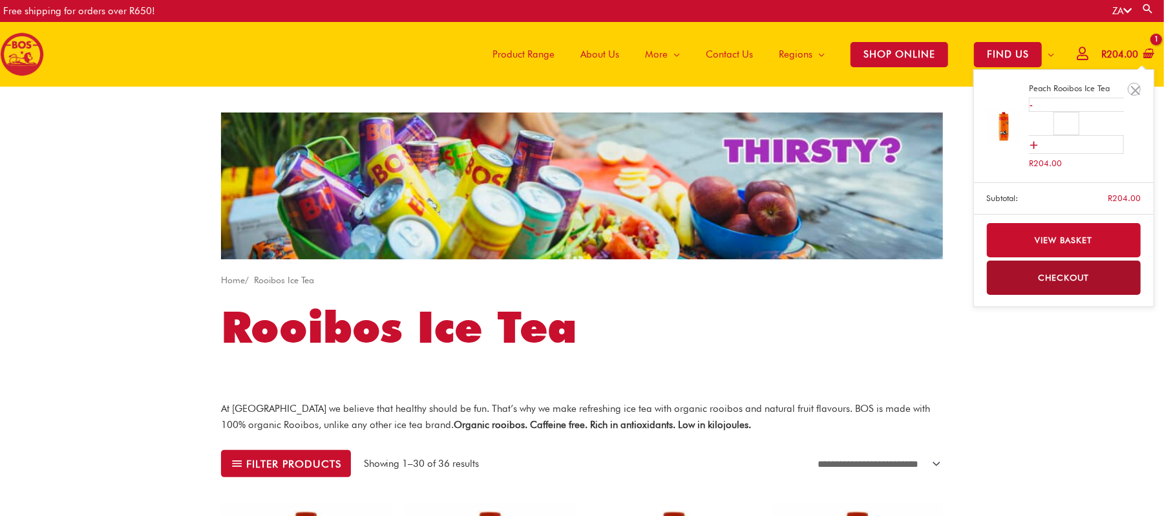
click at [1111, 45] on span "R 204.00" at bounding box center [1119, 54] width 39 height 26
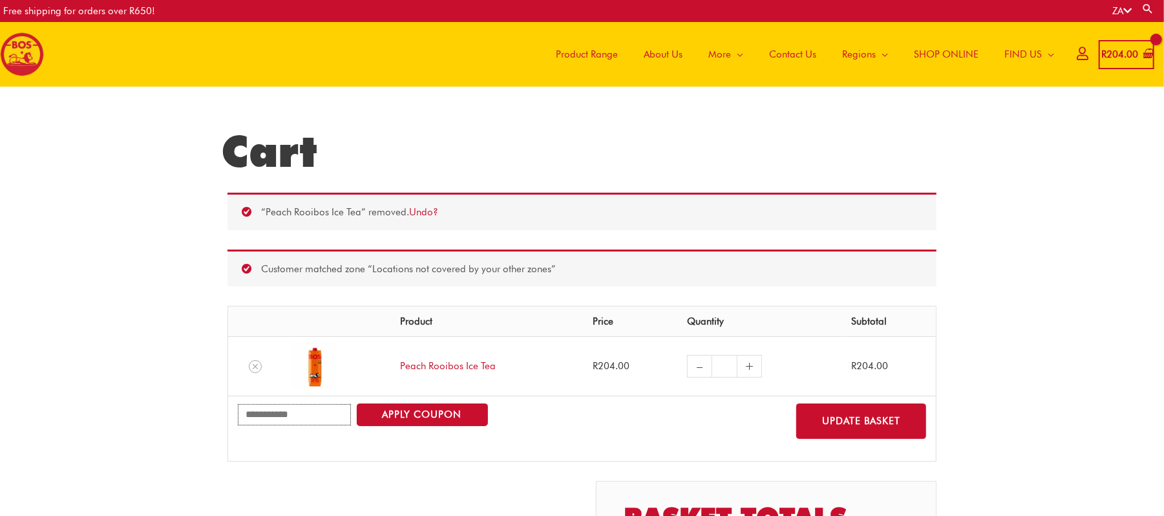
click at [316, 416] on input "Coupon:" at bounding box center [294, 414] width 113 height 21
type input "**********"
click at [432, 415] on button "Apply coupon" at bounding box center [422, 414] width 131 height 23
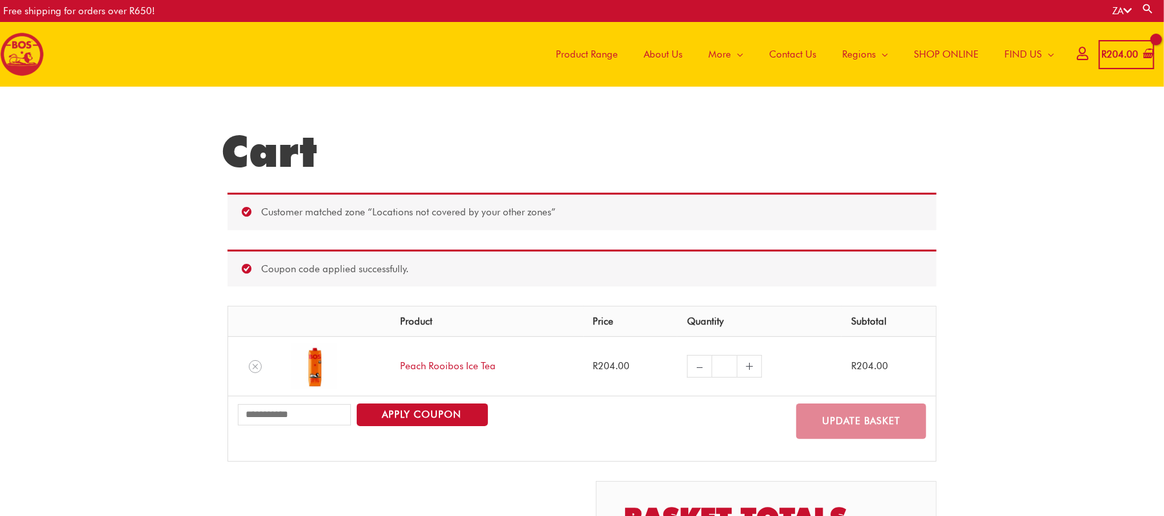
click at [569, 50] on span "Product Range" at bounding box center [587, 54] width 62 height 39
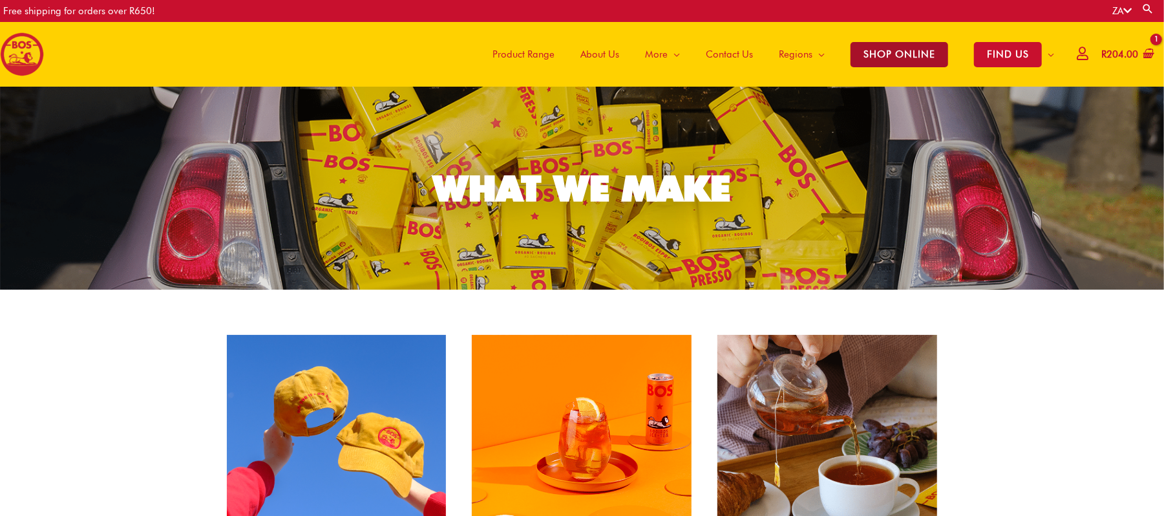
click at [899, 47] on span "SHOP ONLINE" at bounding box center [899, 54] width 98 height 25
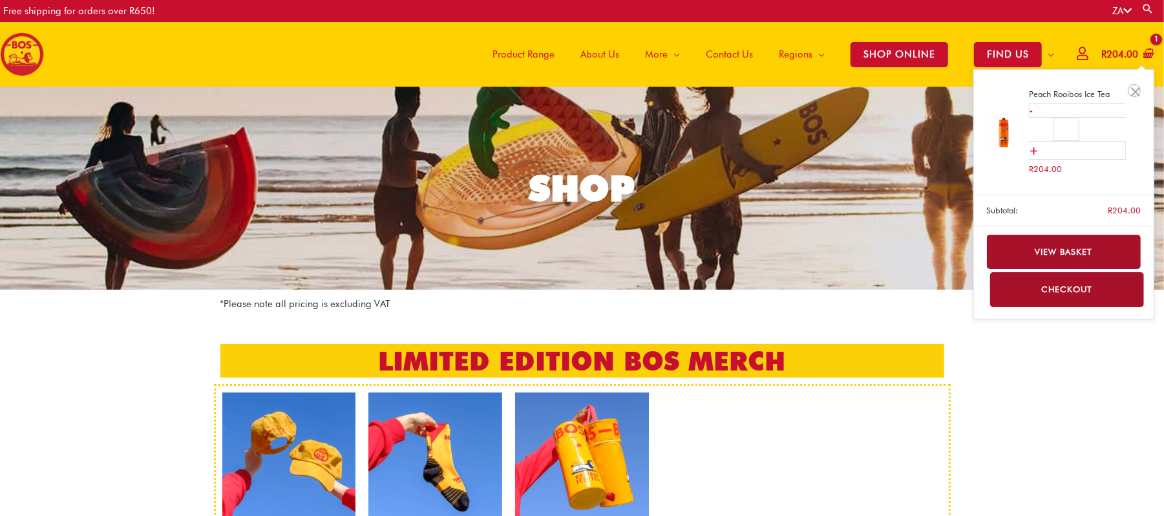
click at [1071, 238] on link "View basket" at bounding box center [1064, 252] width 154 height 34
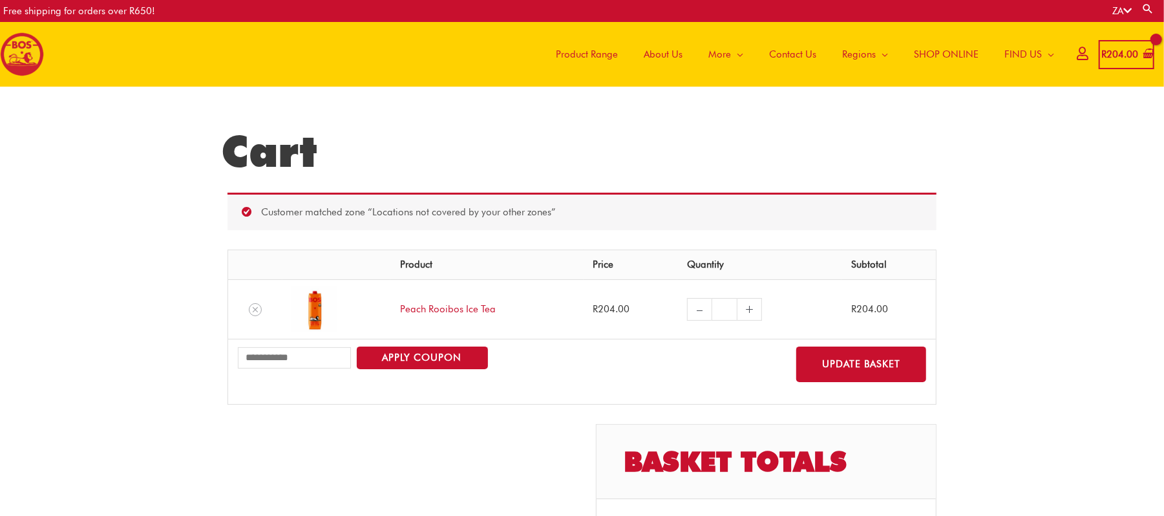
click at [251, 318] on td at bounding box center [255, 308] width 54 height 59
click at [252, 310] on icon "Remove Peach Rooibos Ice Tea from cart" at bounding box center [255, 309] width 9 height 9
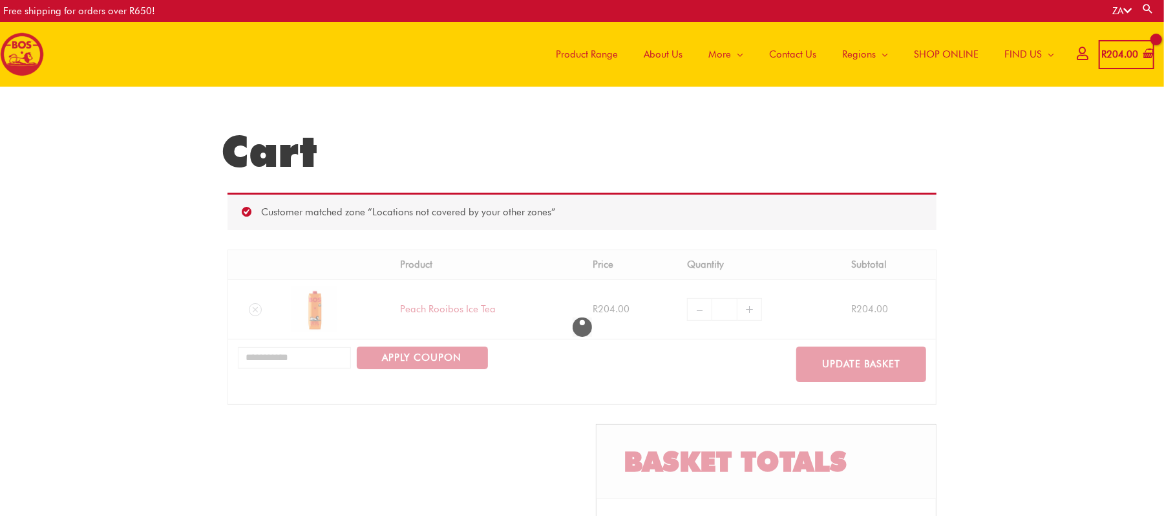
click at [607, 58] on span "Product Range" at bounding box center [587, 54] width 62 height 39
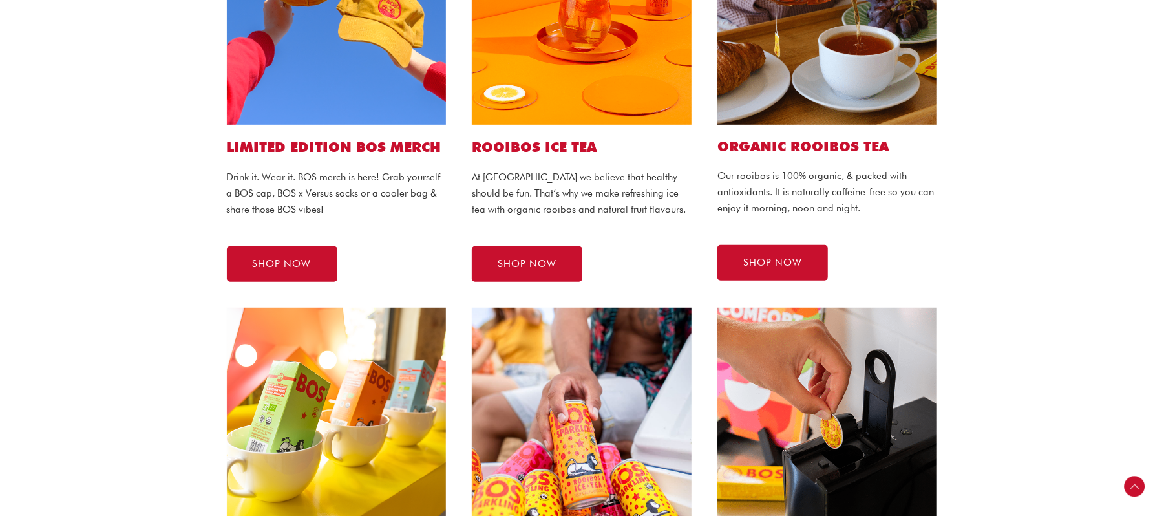
scroll to position [430, 0]
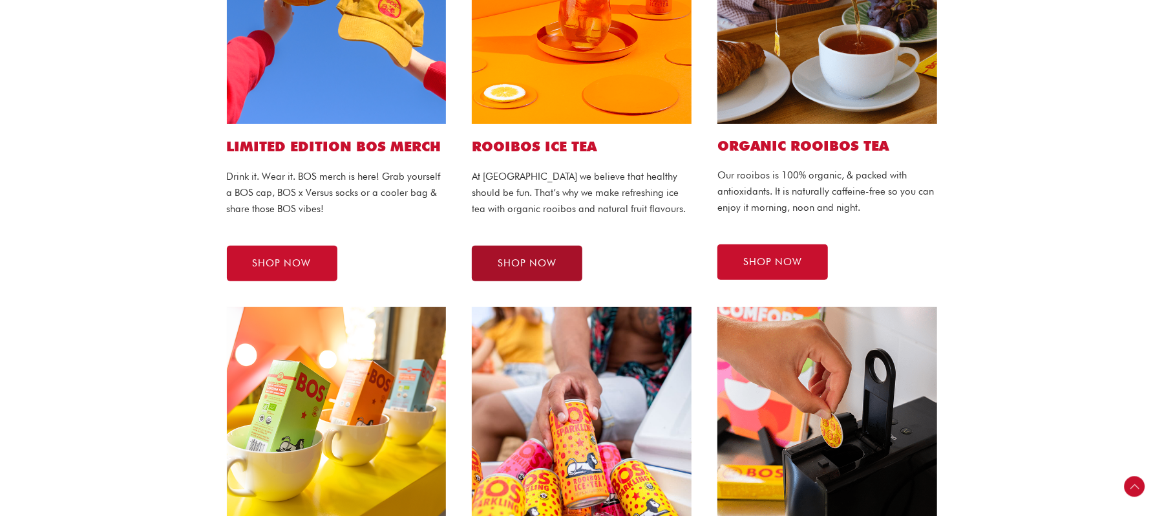
click at [536, 255] on link "SHOP NOW" at bounding box center [527, 264] width 110 height 36
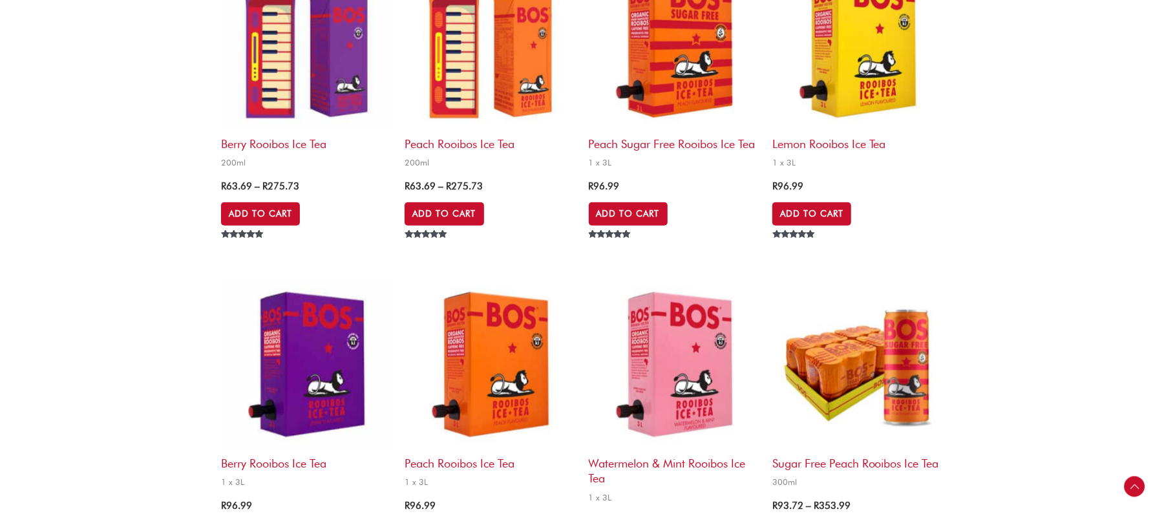
scroll to position [689, 0]
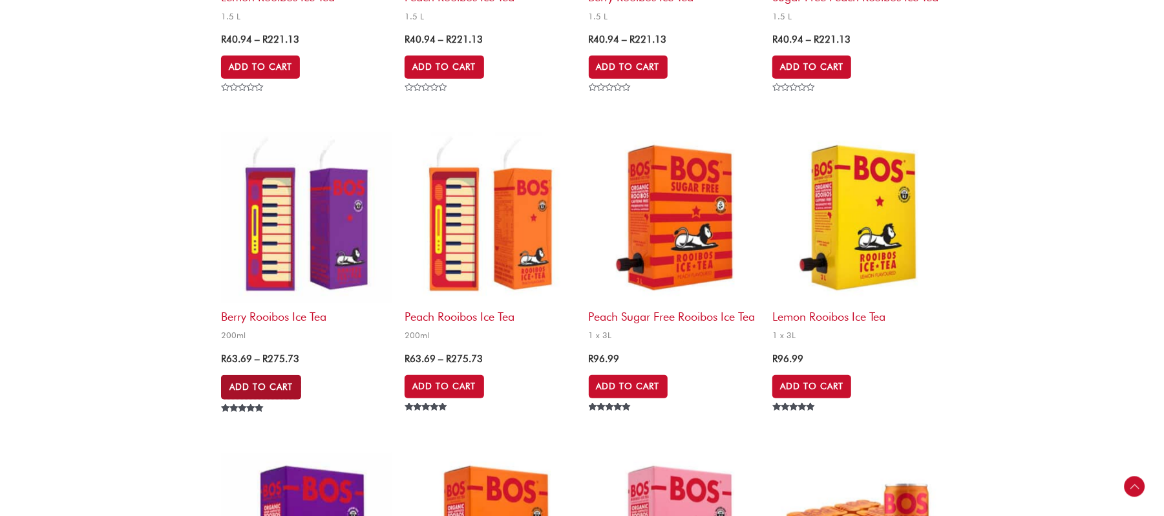
click at [282, 388] on link "Add to Cart" at bounding box center [261, 387] width 80 height 25
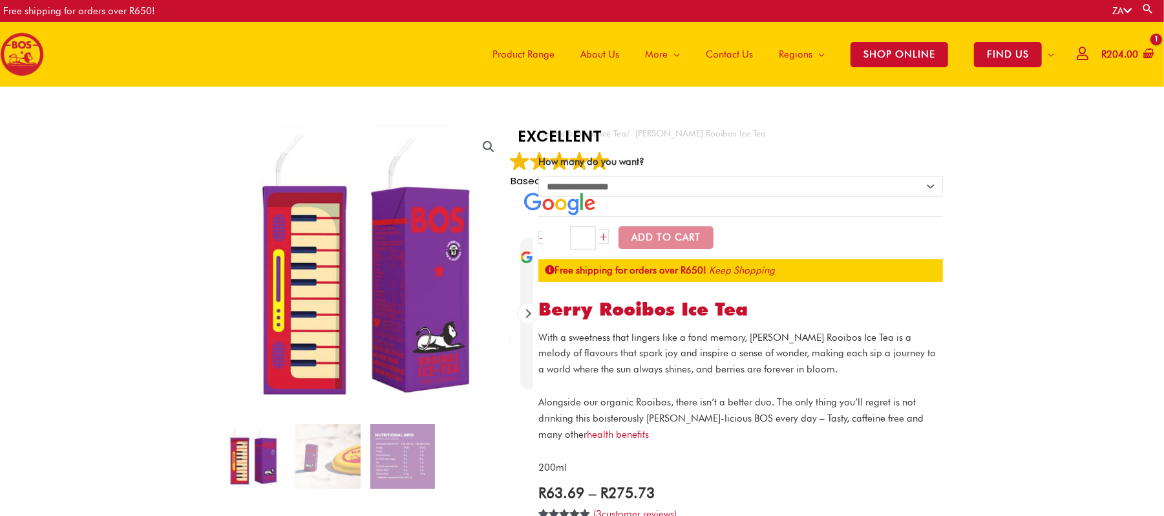
click at [620, 186] on select "**********" at bounding box center [740, 186] width 404 height 21
select select "**********"
click at [538, 176] on select "**********" at bounding box center [740, 186] width 404 height 21
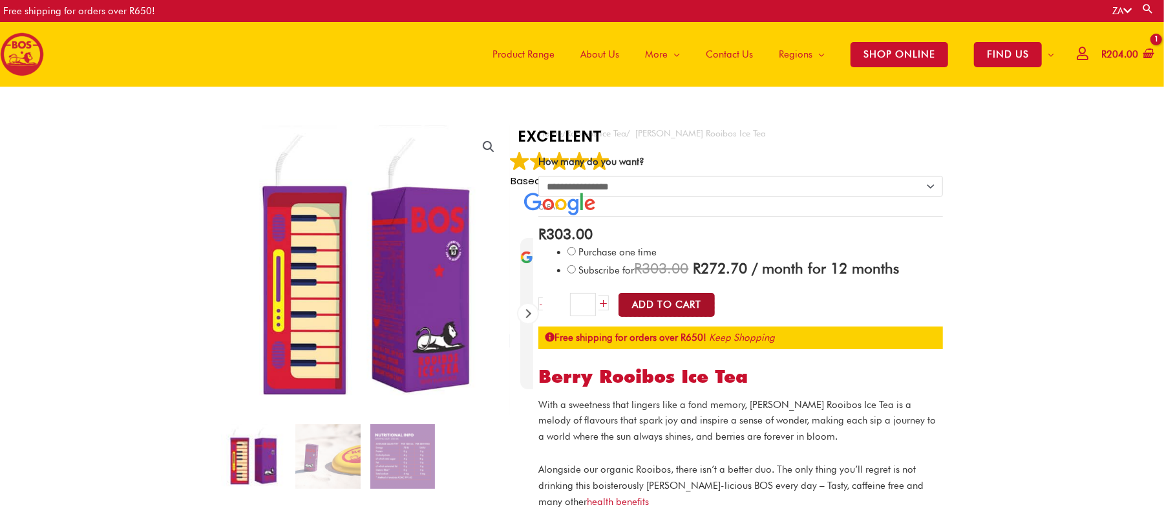
click at [684, 302] on button "Add to Cart" at bounding box center [666, 305] width 96 height 24
click at [691, 304] on button "Add to Cart" at bounding box center [666, 305] width 96 height 24
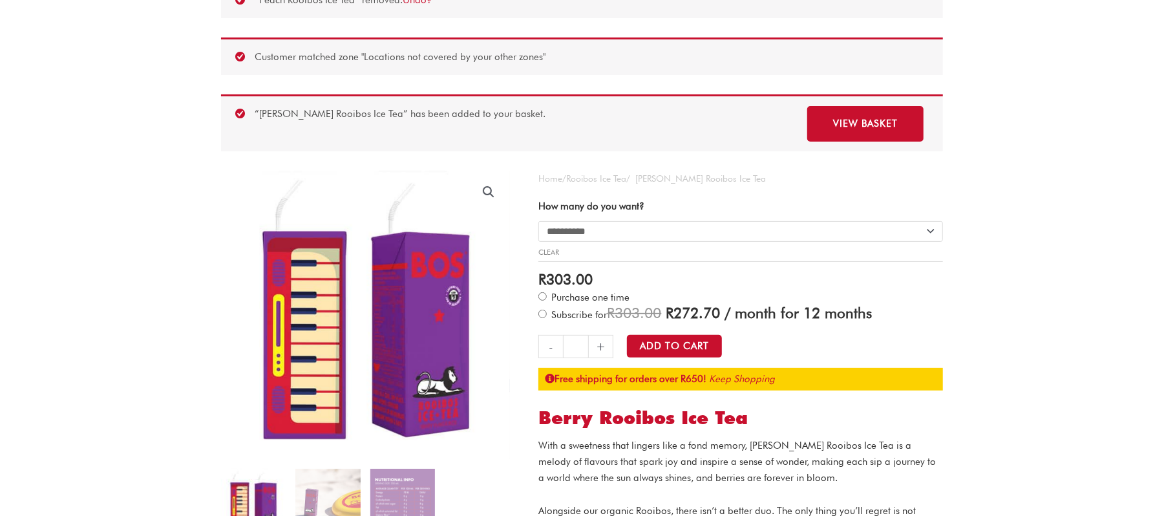
scroll to position [172, 0]
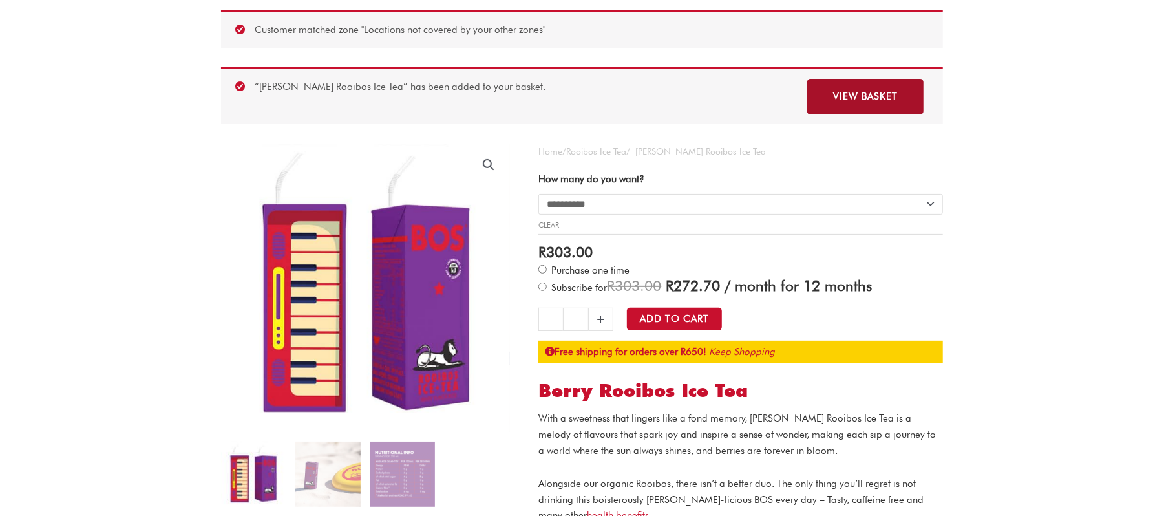
click at [868, 89] on link "View basket" at bounding box center [865, 97] width 116 height 36
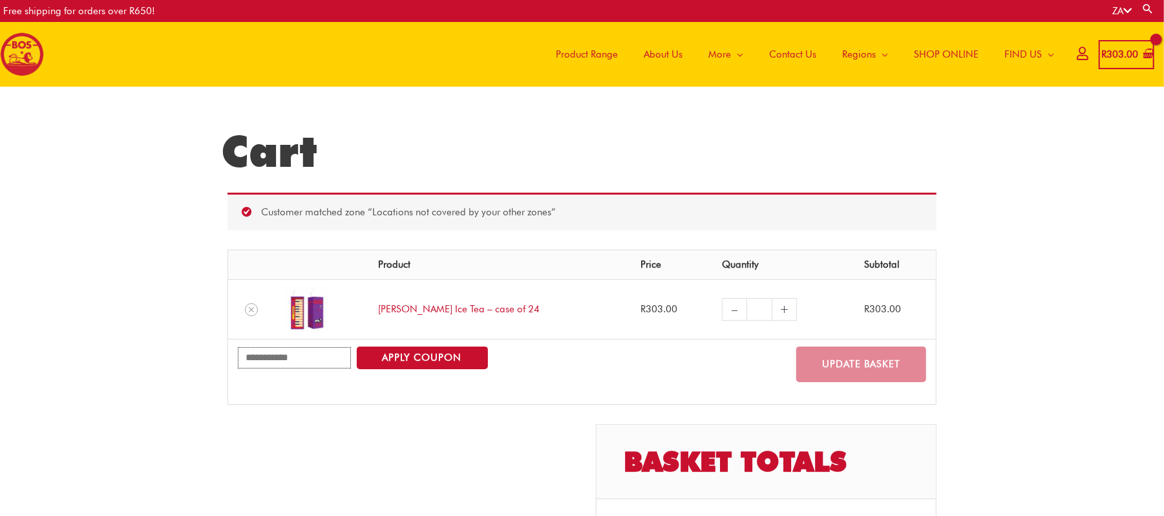
click at [293, 354] on input "Coupon:" at bounding box center [294, 357] width 113 height 21
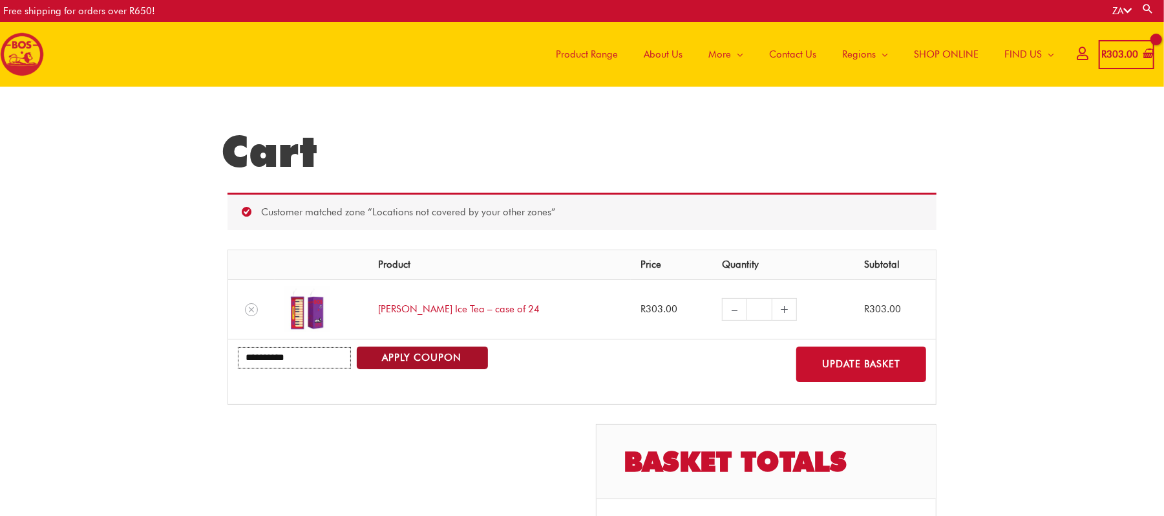
type input "**********"
click at [454, 366] on button "Apply coupon" at bounding box center [422, 357] width 131 height 23
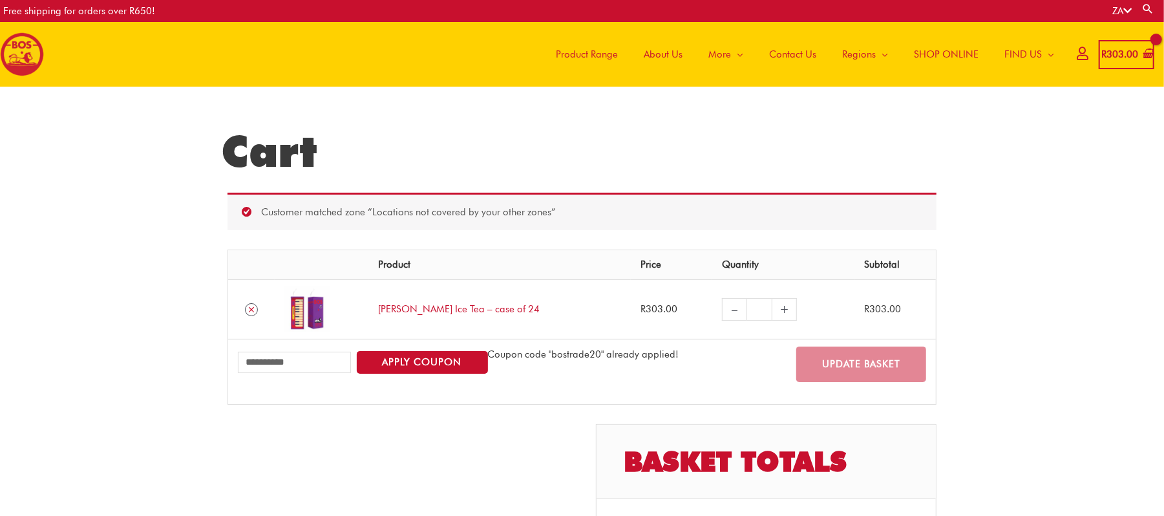
click at [251, 313] on icon "Remove Berry Rooibos Ice Tea - case of 24 from cart" at bounding box center [251, 309] width 9 height 9
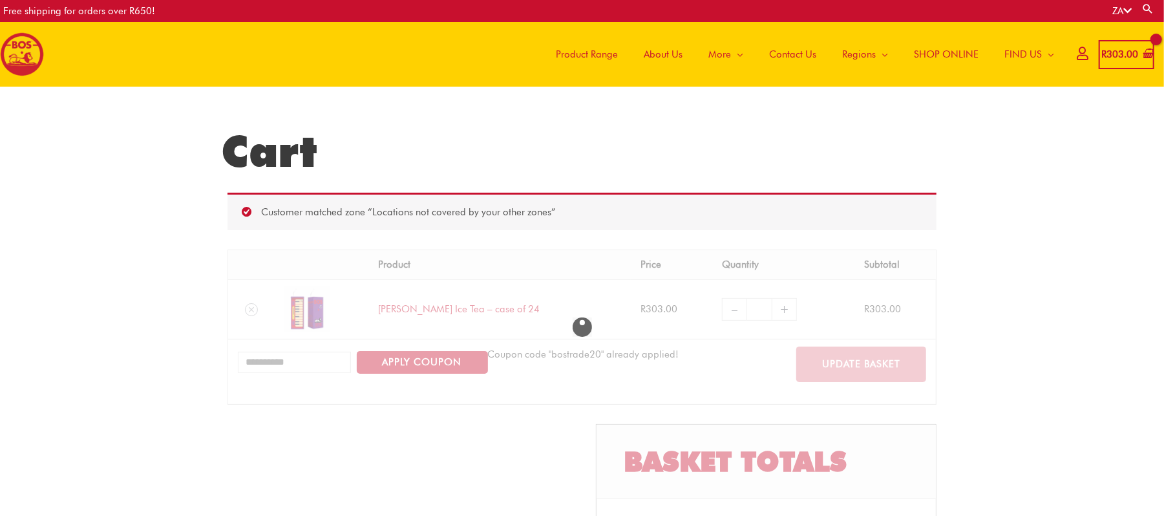
click at [602, 34] on link "Product Range" at bounding box center [587, 54] width 88 height 65
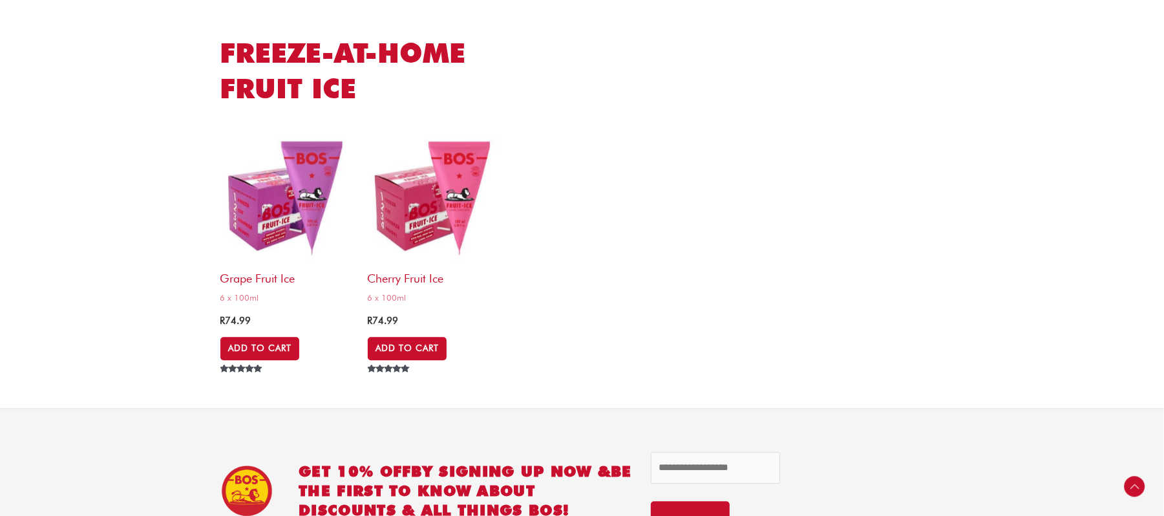
scroll to position [5753, 0]
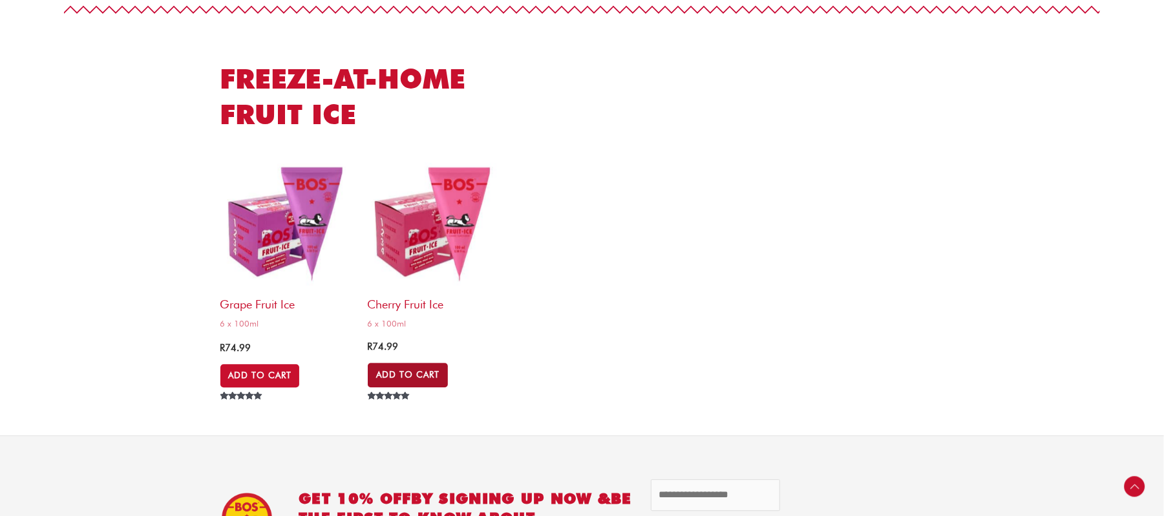
click at [397, 368] on link "Add to Cart" at bounding box center [408, 374] width 80 height 25
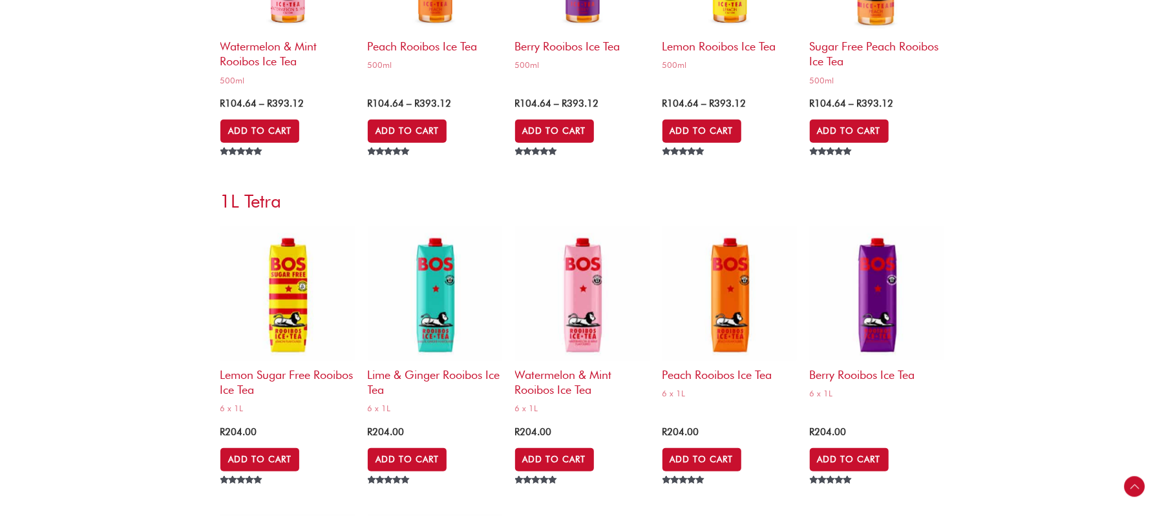
scroll to position [0, 0]
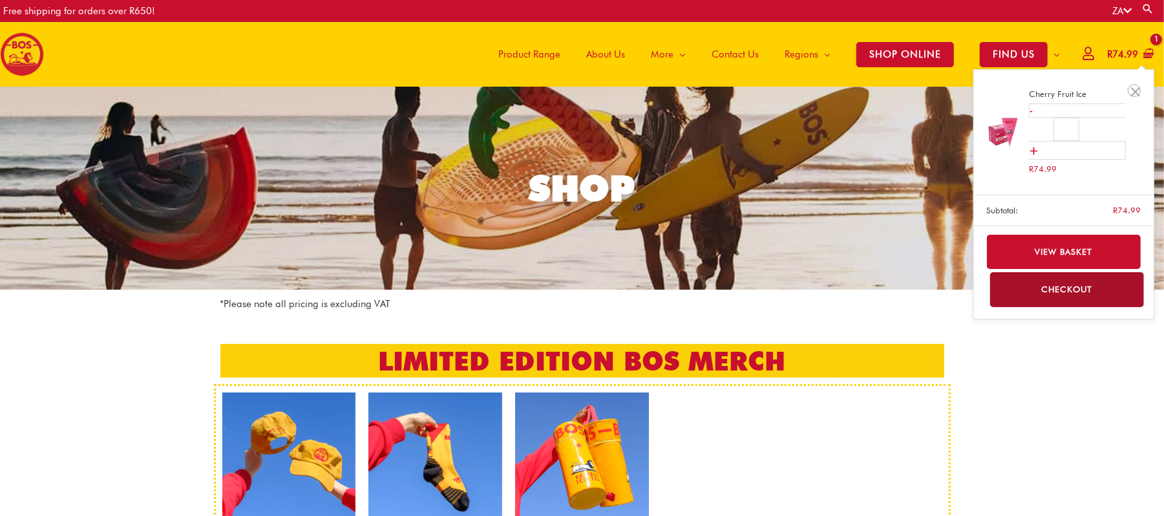
click at [1125, 63] on span "R 74.99" at bounding box center [1122, 54] width 34 height 26
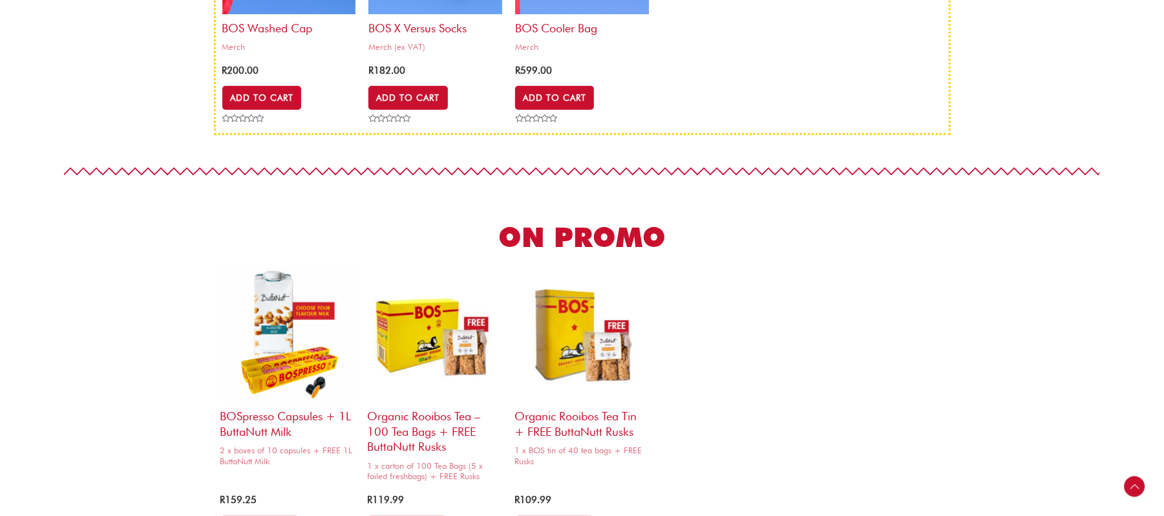
scroll to position [517, 0]
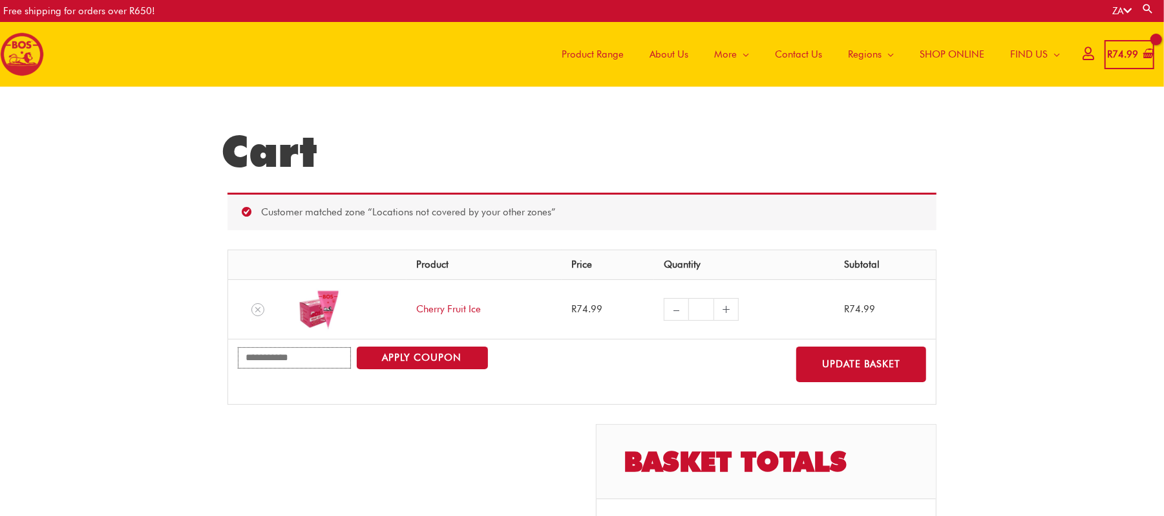
click at [288, 360] on input "Coupon:" at bounding box center [294, 357] width 113 height 21
type input "**********"
drag, startPoint x: 416, startPoint y: 342, endPoint x: 414, endPoint y: 350, distance: 8.6
click at [416, 346] on td "**********" at bounding box center [581, 371] width 707 height 65
click at [413, 352] on button "Apply coupon" at bounding box center [422, 357] width 131 height 23
